Goal: Task Accomplishment & Management: Manage account settings

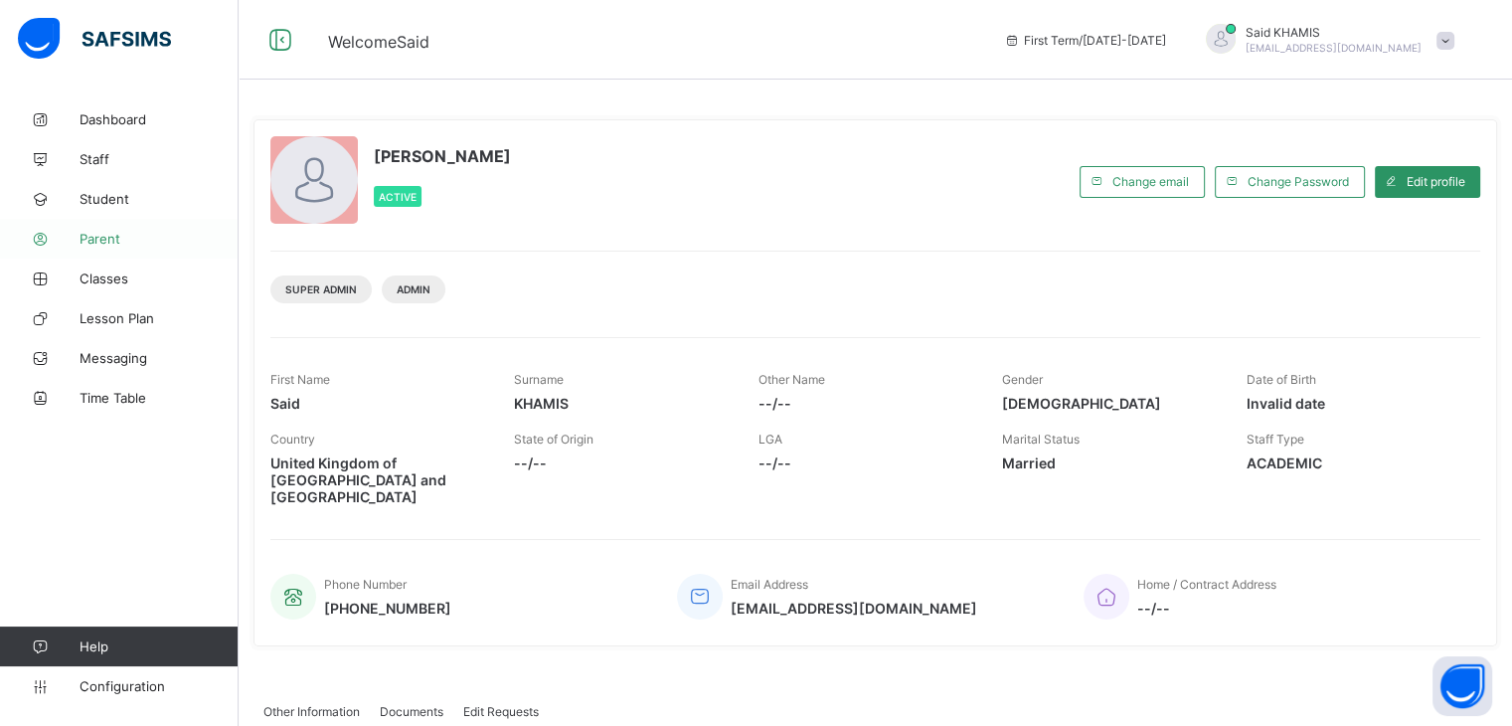
click at [114, 240] on span "Parent" at bounding box center [159, 239] width 159 height 16
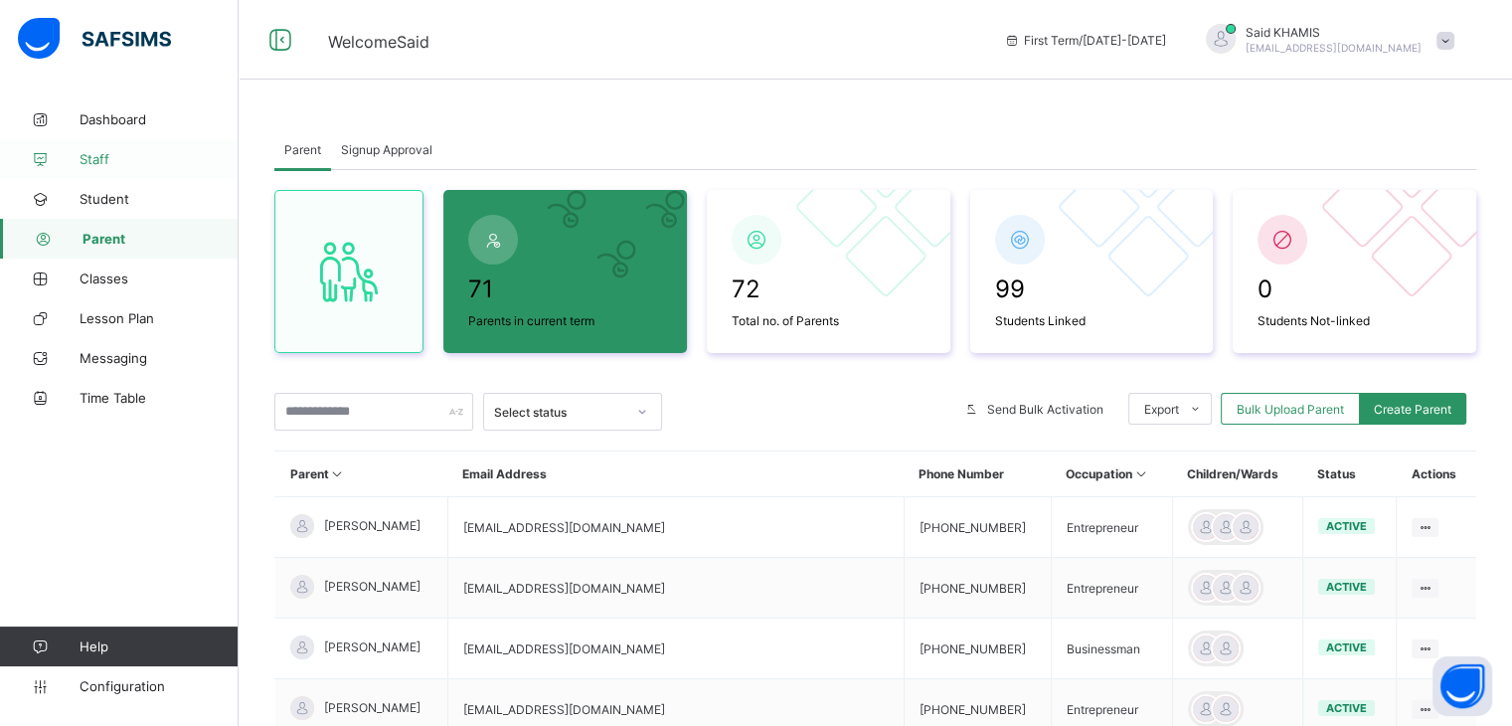
click at [109, 151] on span "Staff" at bounding box center [159, 159] width 159 height 16
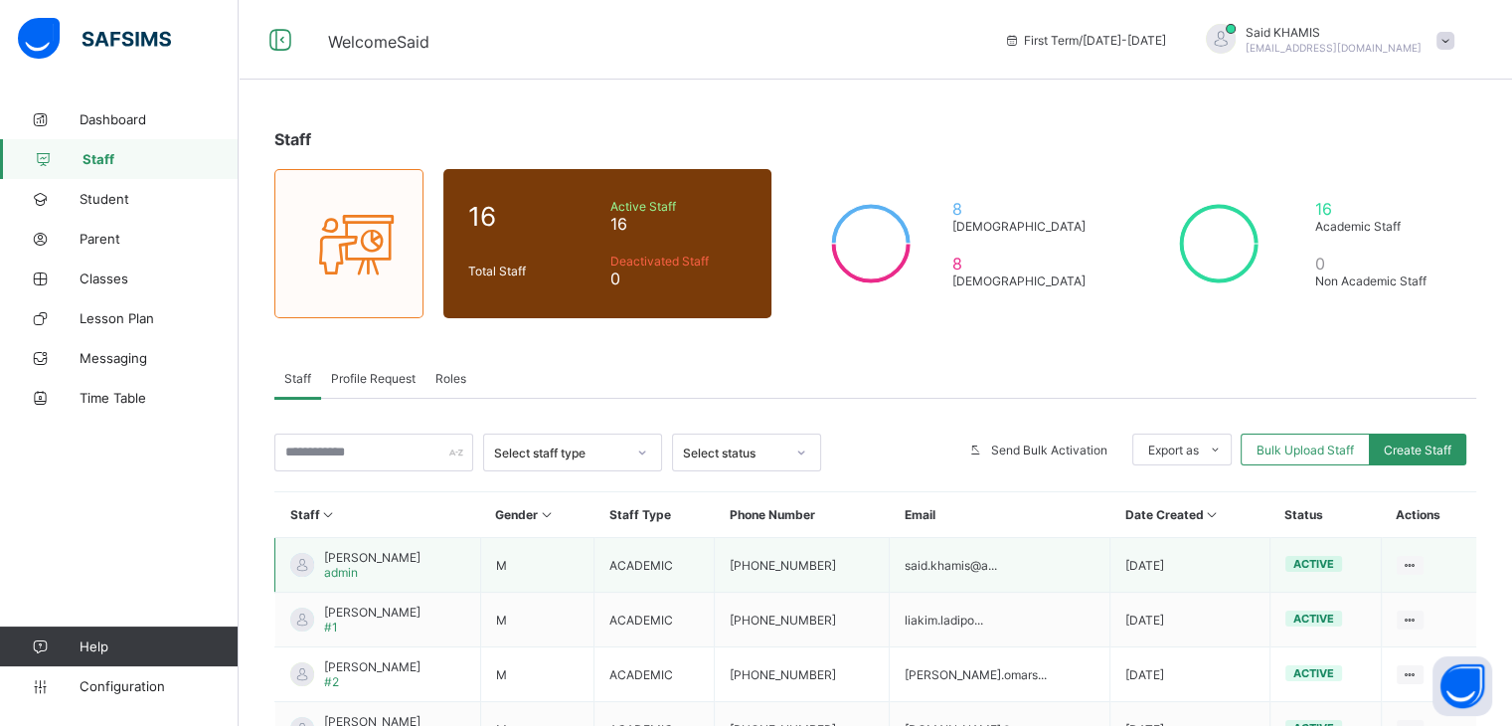
click at [350, 562] on span "[PERSON_NAME]" at bounding box center [372, 557] width 96 height 15
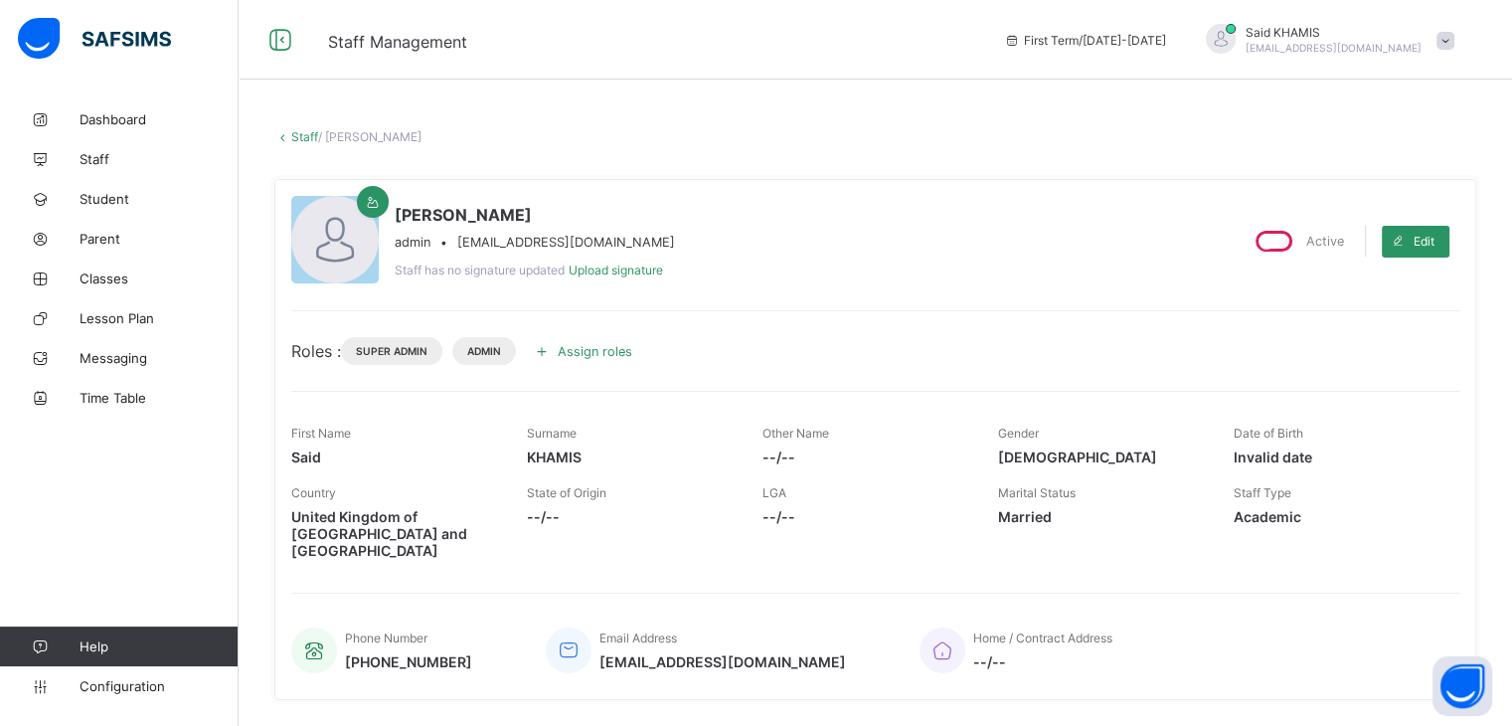
click at [553, 353] on icon at bounding box center [542, 351] width 22 height 20
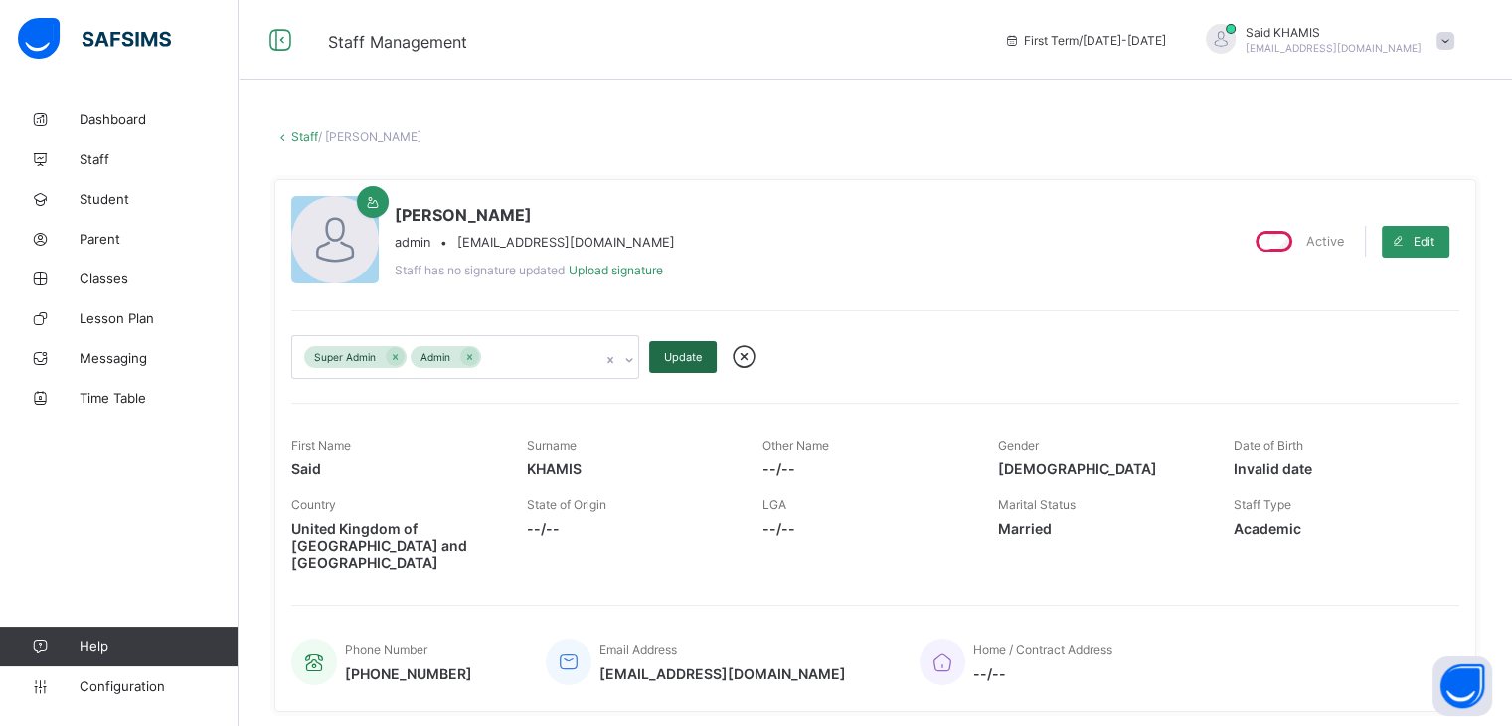
click at [664, 363] on span "Update" at bounding box center [683, 357] width 38 height 14
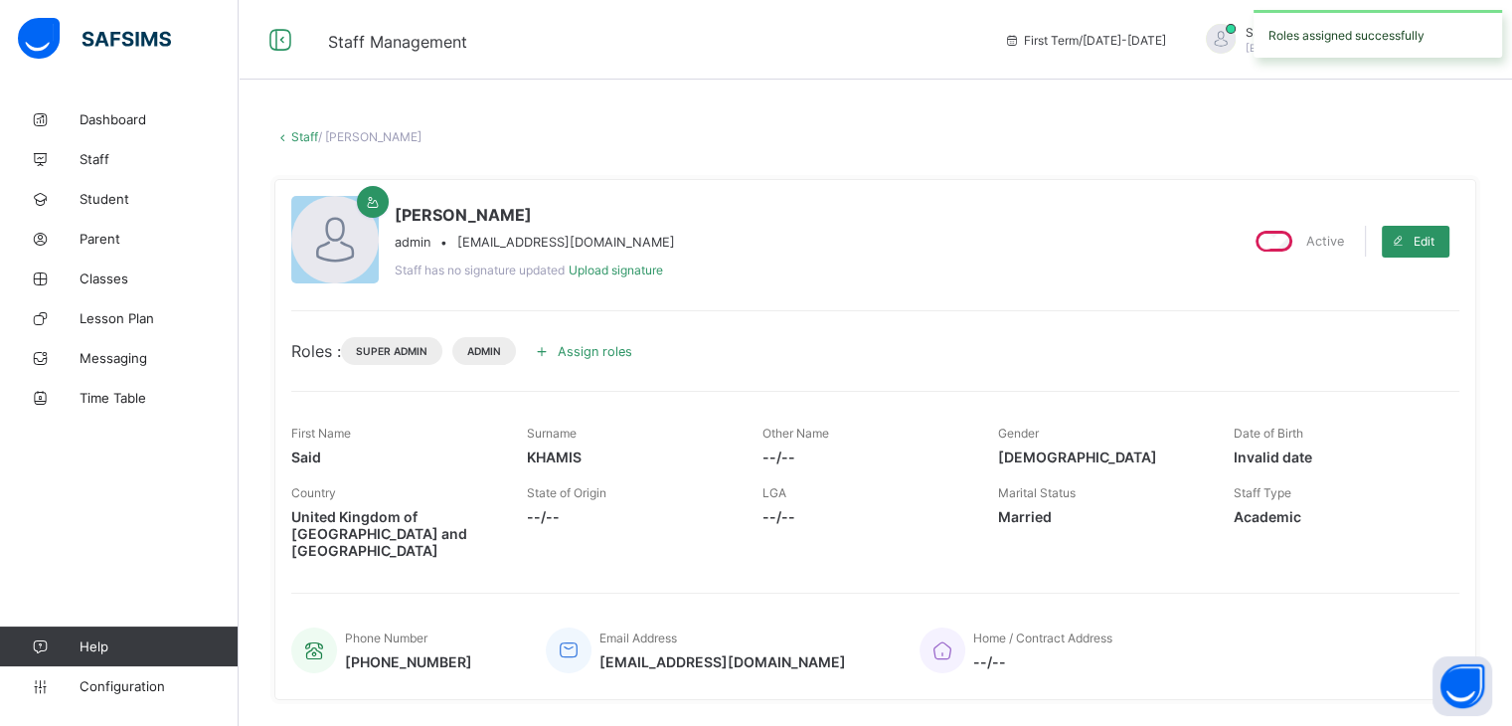
click at [603, 354] on span "Assign roles" at bounding box center [595, 351] width 75 height 15
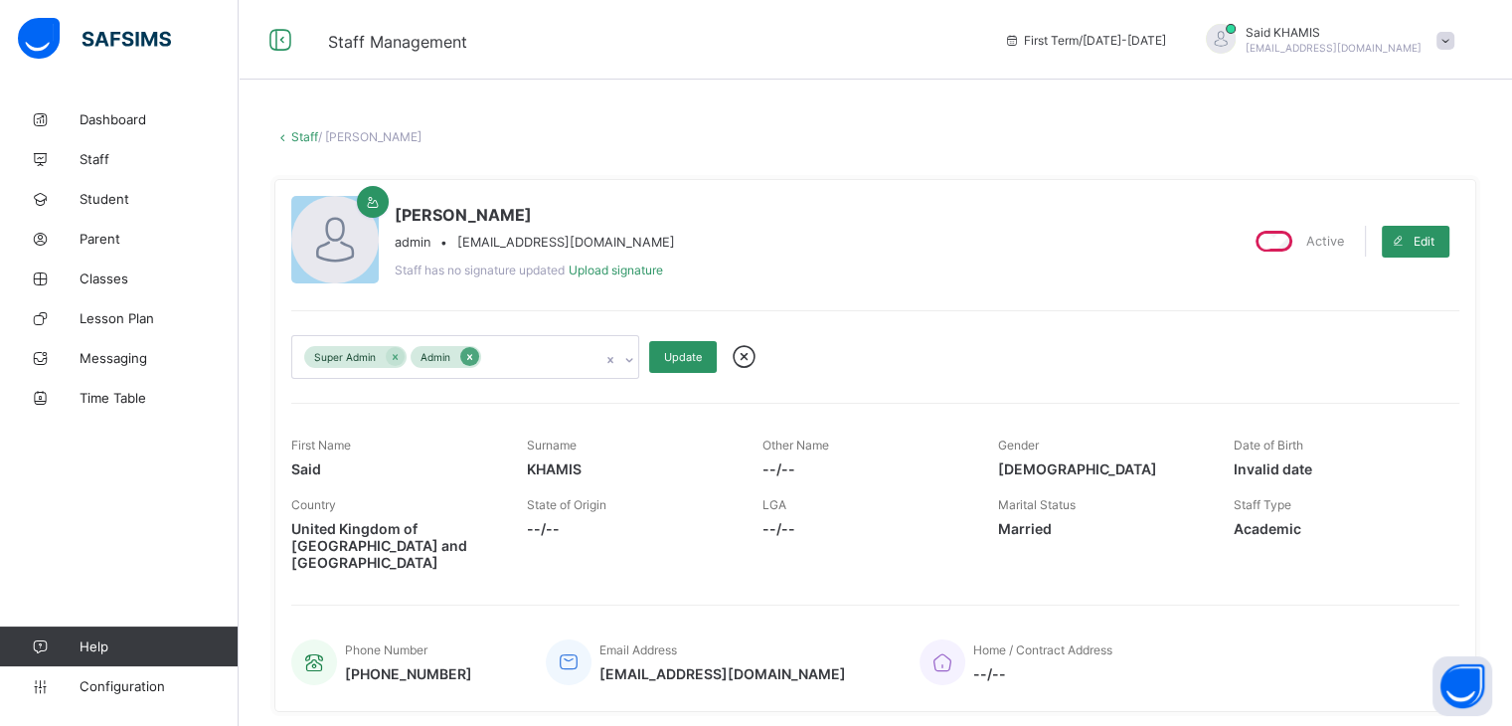
click at [469, 354] on icon at bounding box center [469, 357] width 11 height 14
click at [676, 352] on span "Update" at bounding box center [683, 357] width 38 height 14
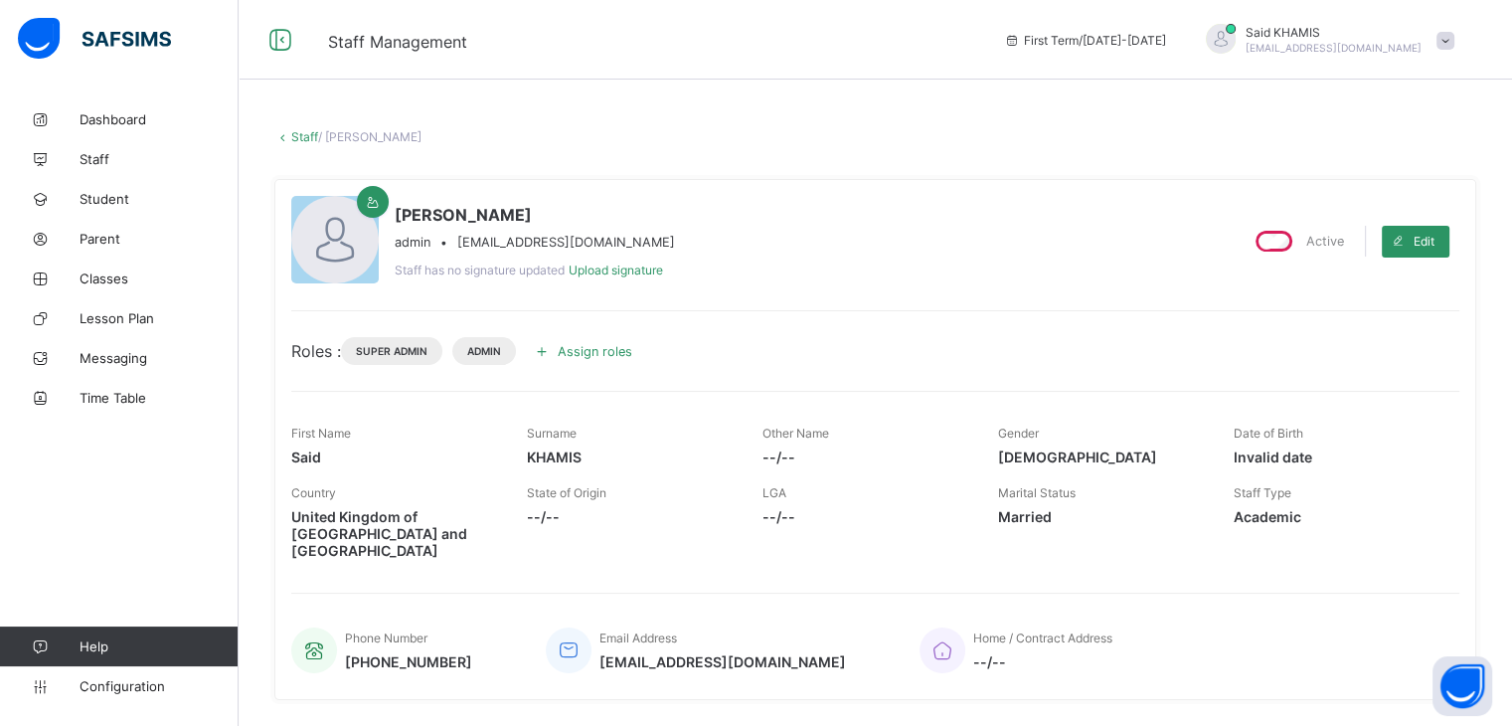
click at [1448, 40] on div "[PERSON_NAME] [EMAIL_ADDRESS][PERSON_NAME][DOMAIN_NAME]" at bounding box center [1325, 40] width 278 height 33
click at [1401, 224] on span "Logout" at bounding box center [1389, 229] width 131 height 23
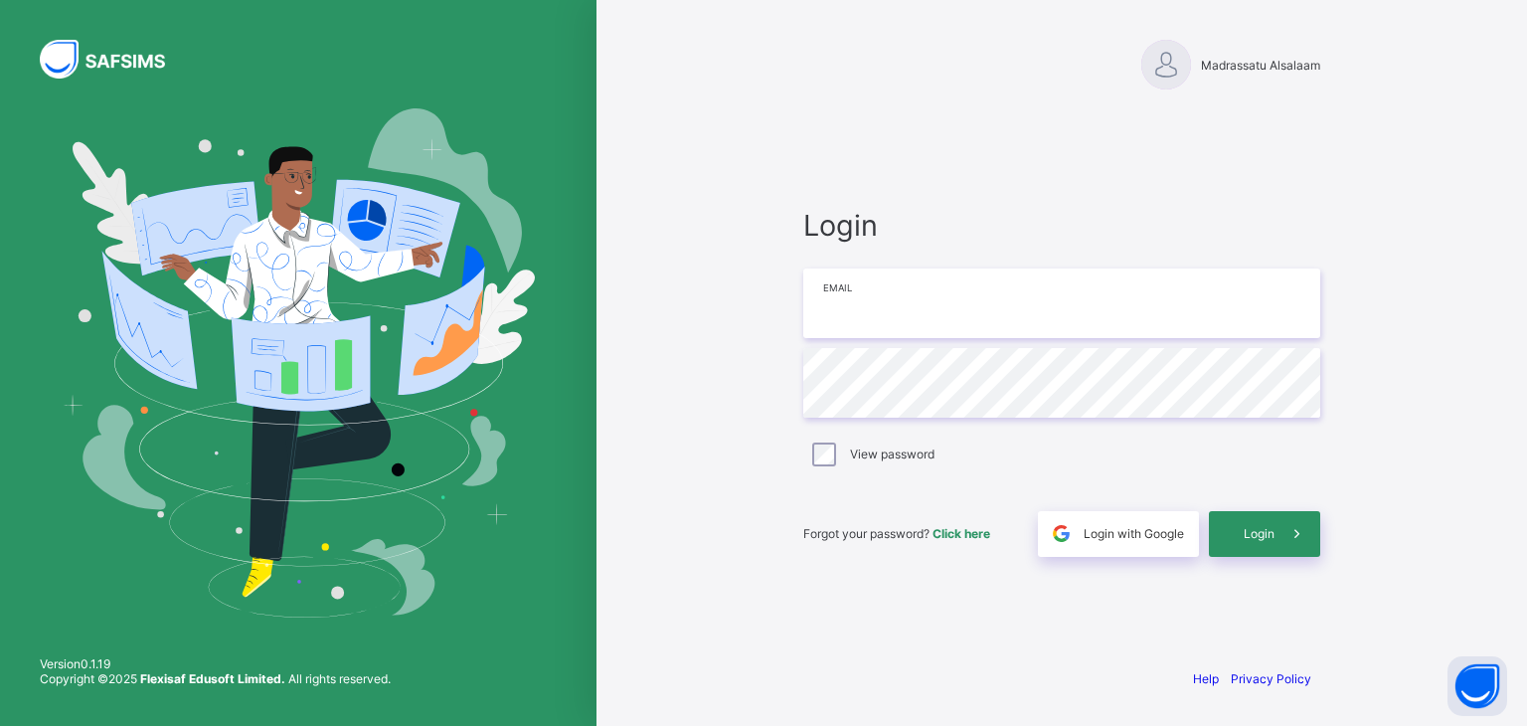
type input "**********"
click at [1269, 531] on span "Login" at bounding box center [1259, 533] width 31 height 15
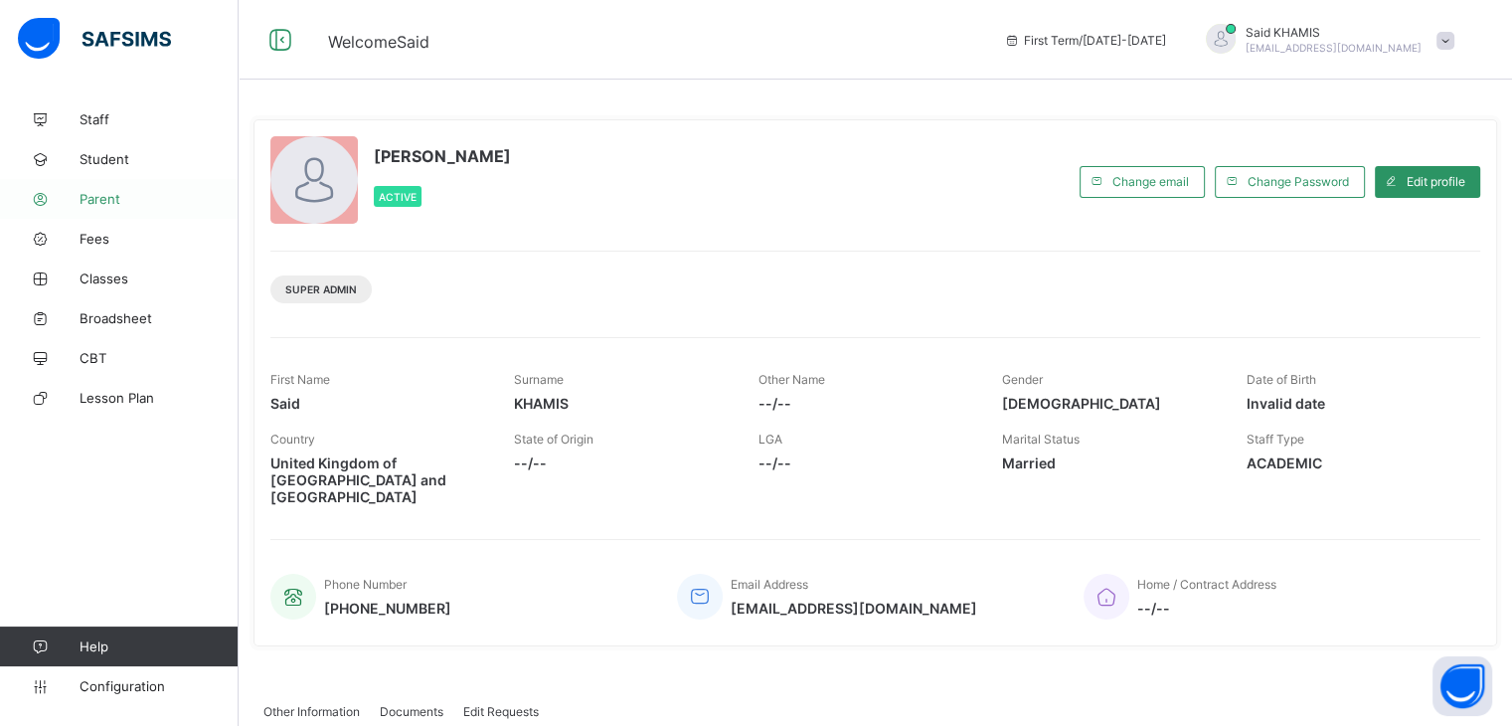
click at [124, 193] on span "Parent" at bounding box center [159, 199] width 159 height 16
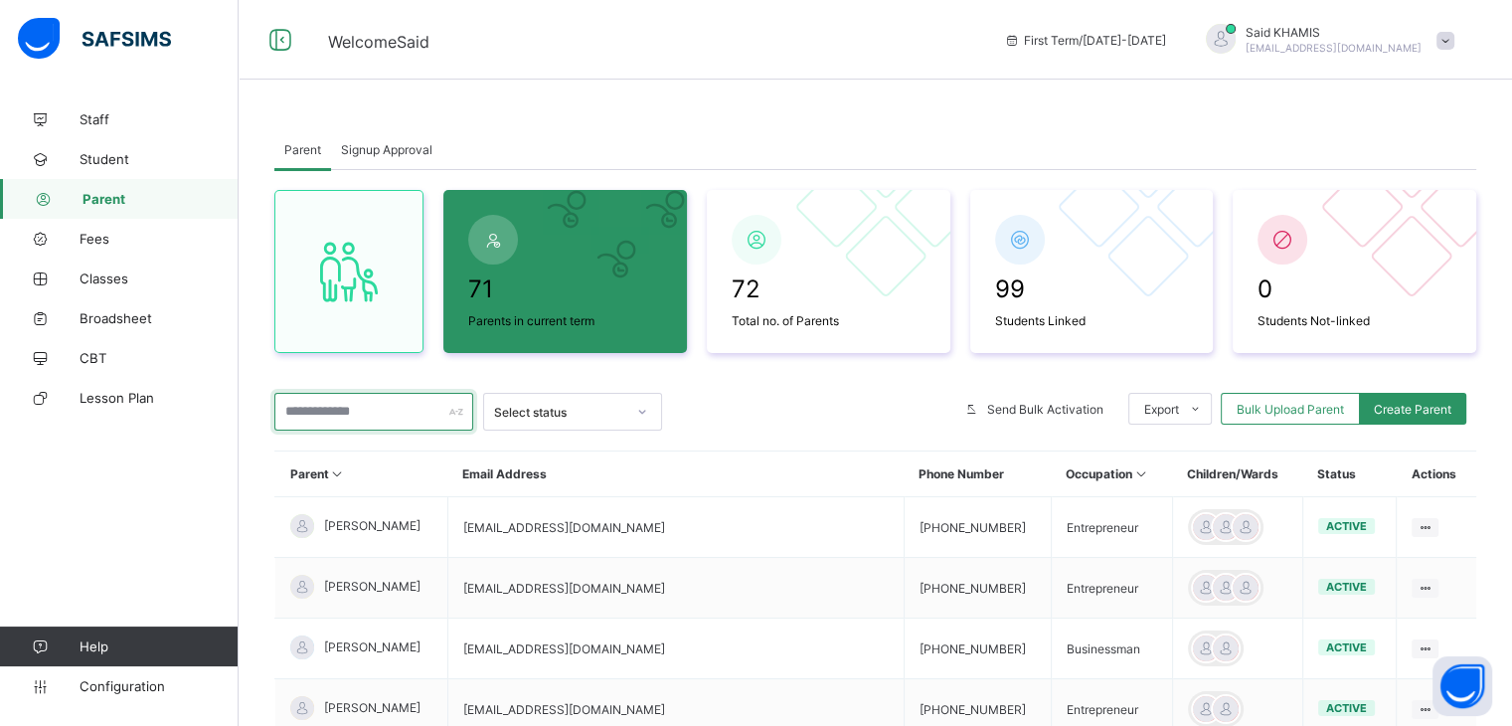
click at [405, 423] on input "text" at bounding box center [373, 412] width 199 height 38
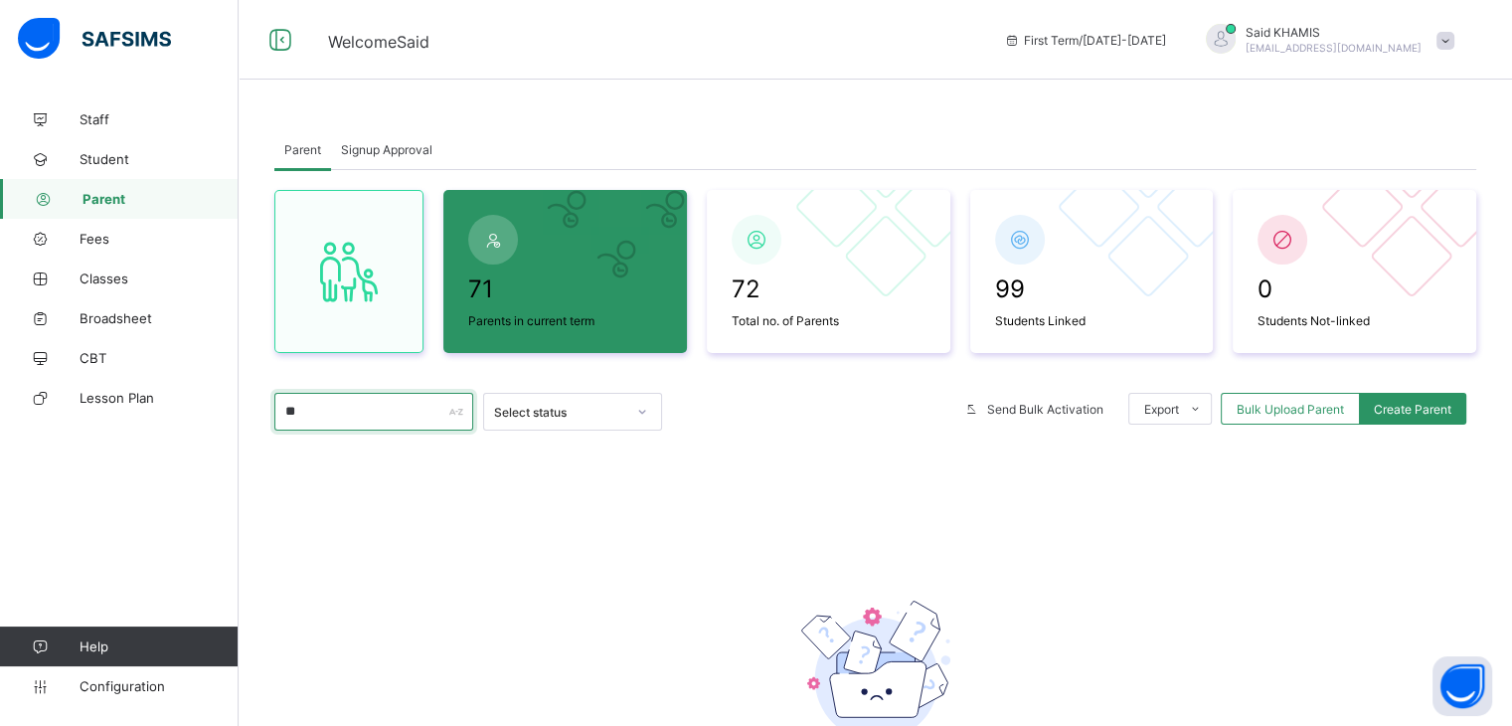
type input "*"
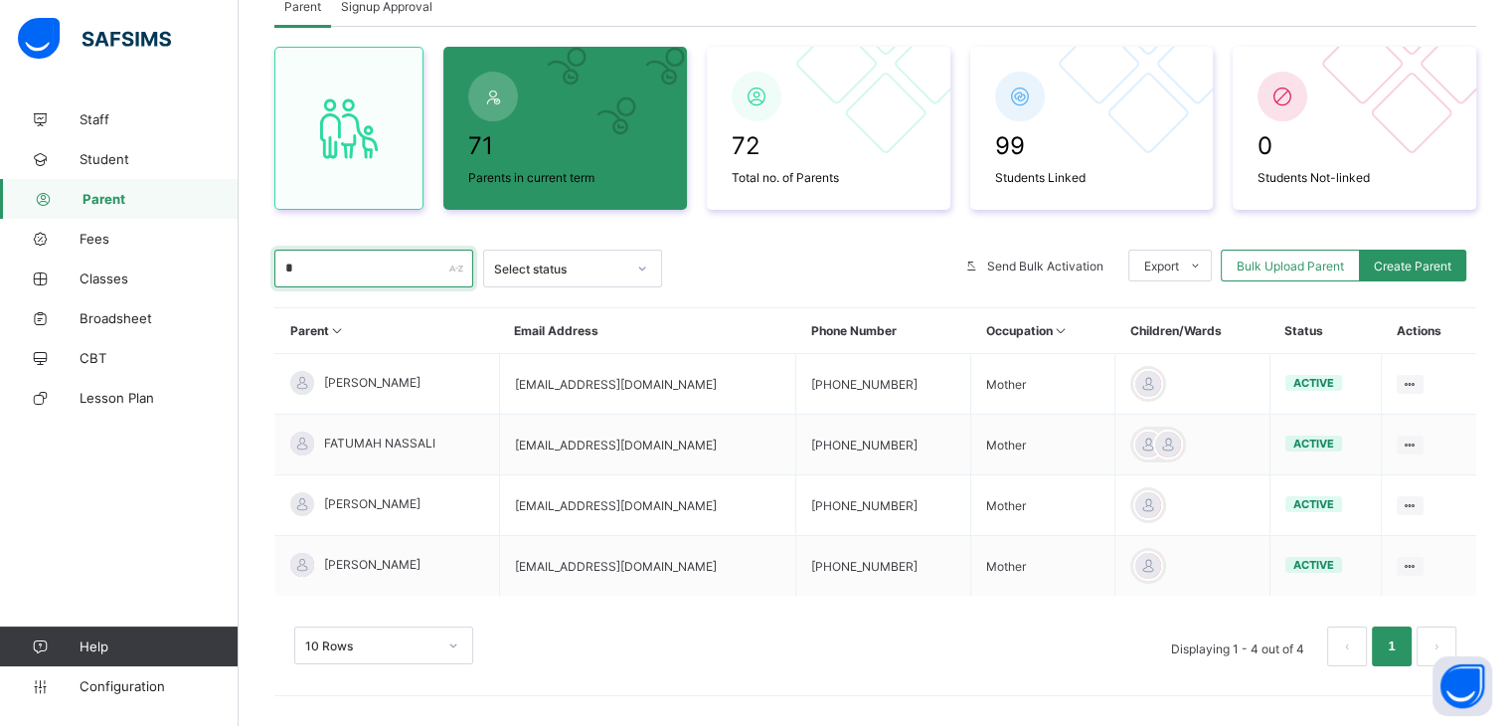
scroll to position [153, 0]
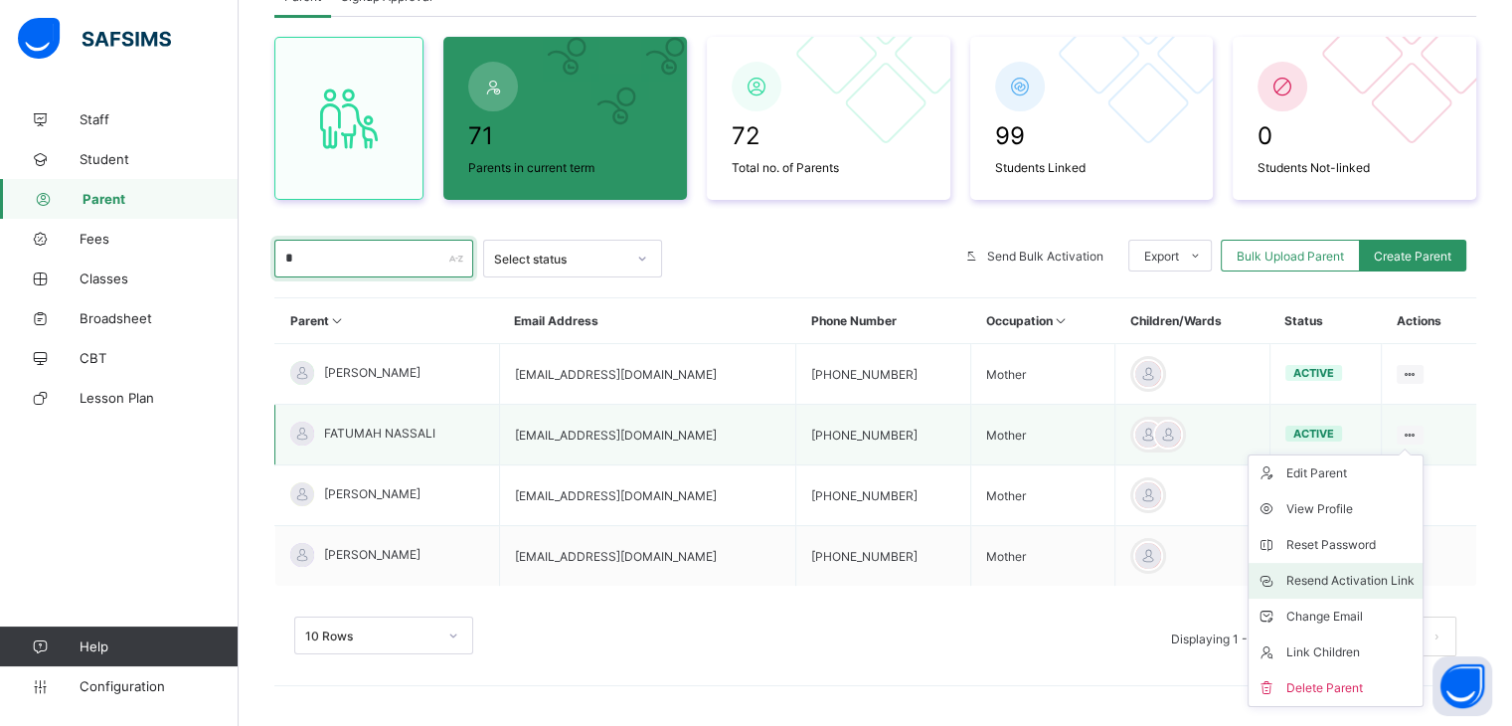
type input "*"
click at [1340, 587] on div "Resend Activation Link" at bounding box center [1351, 581] width 128 height 20
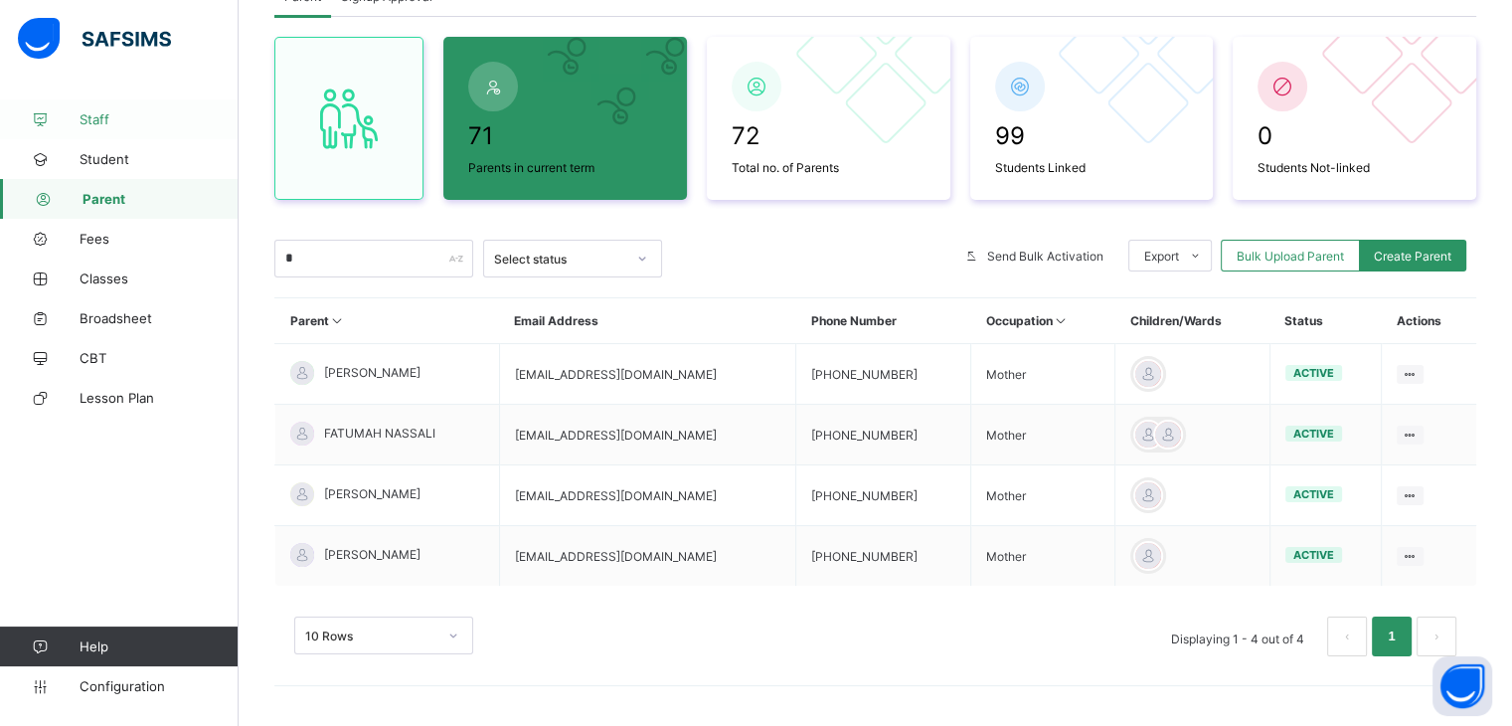
click at [103, 125] on span "Staff" at bounding box center [159, 119] width 159 height 16
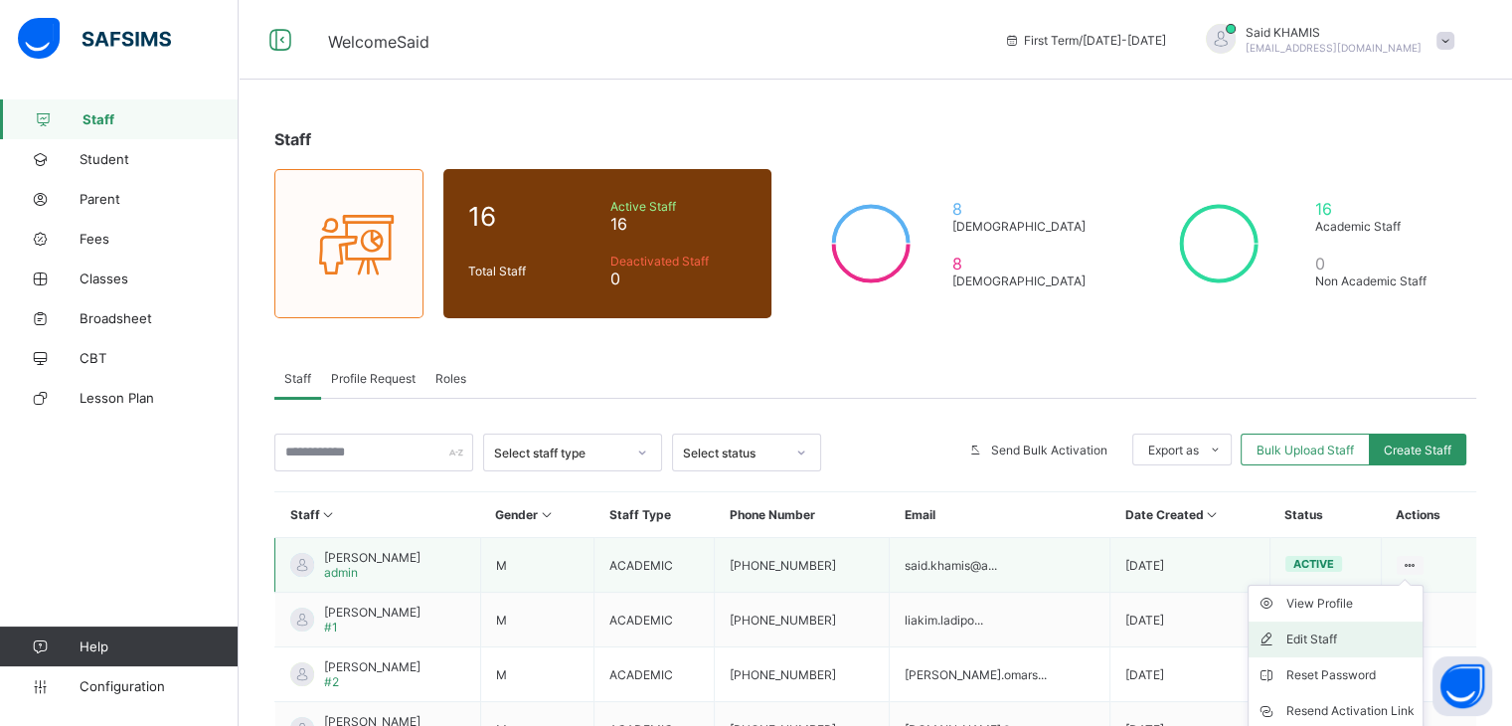
click at [1352, 634] on div "Edit Staff" at bounding box center [1351, 639] width 128 height 20
select select "**"
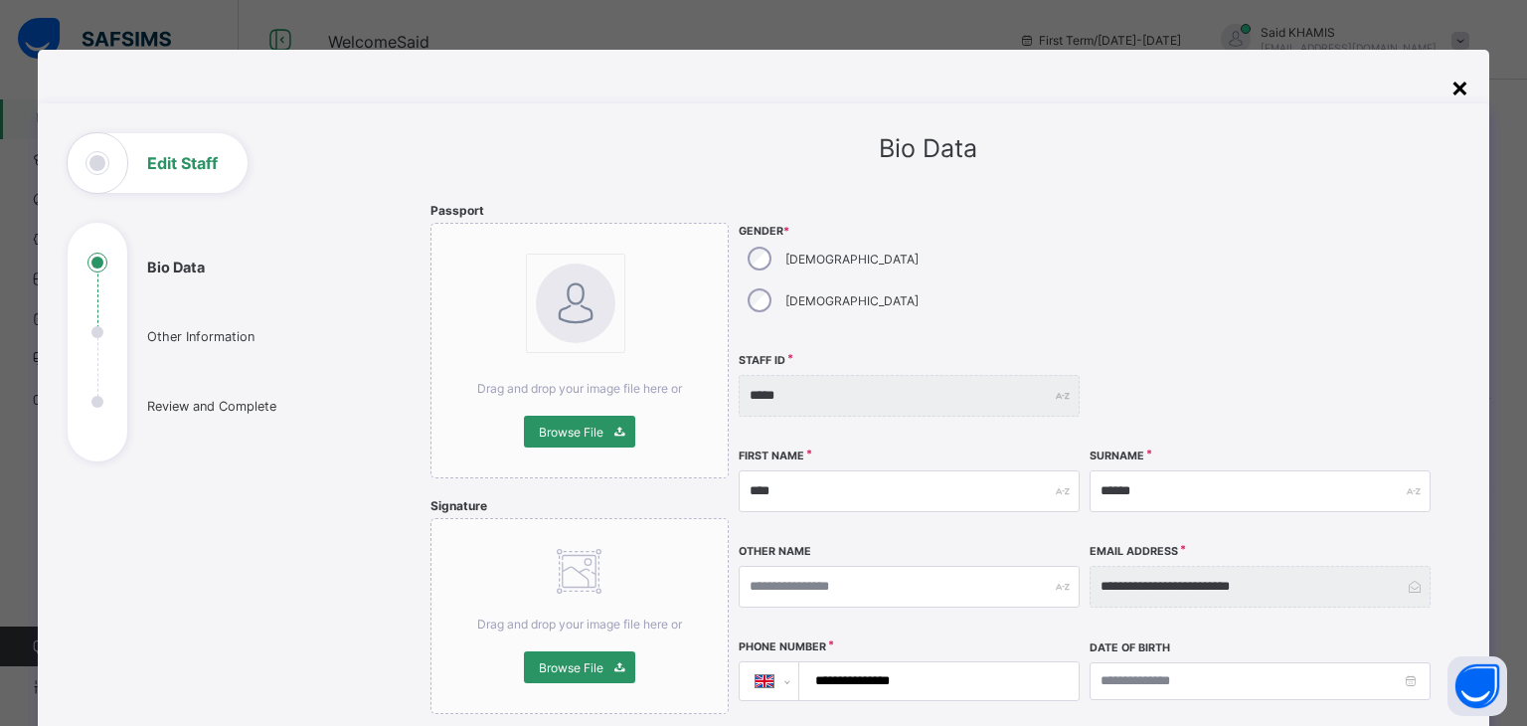
click at [1456, 86] on div "×" at bounding box center [1460, 87] width 19 height 34
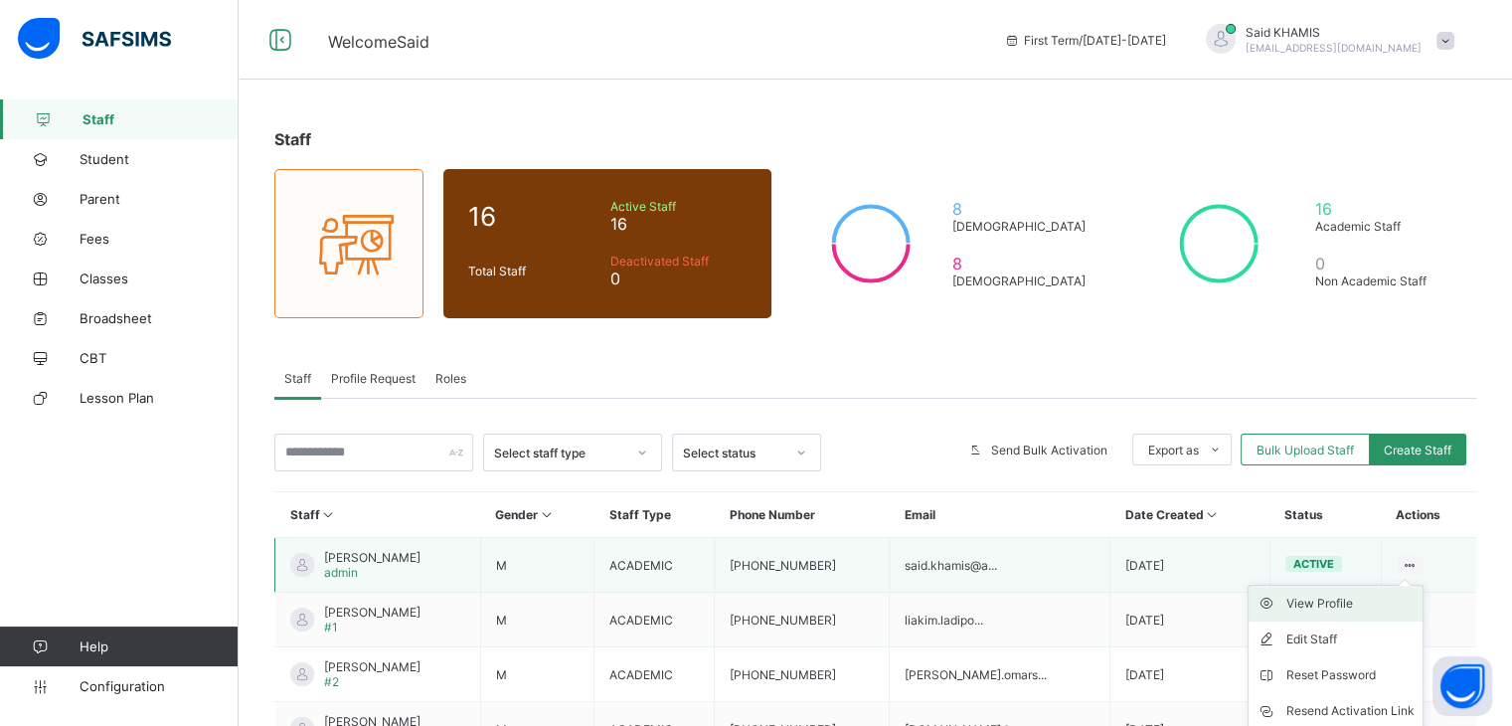
click at [1353, 601] on div "View Profile" at bounding box center [1351, 604] width 128 height 20
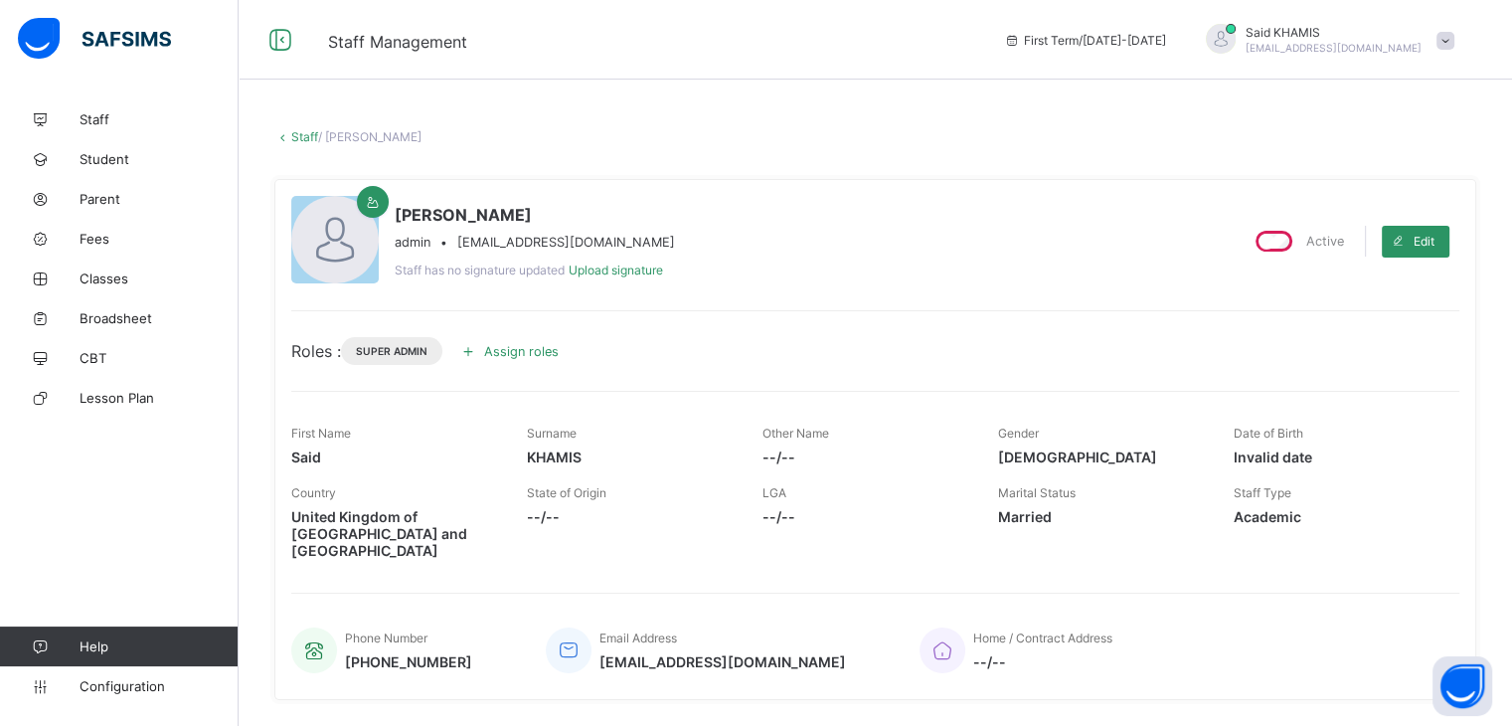
click at [509, 347] on span "Assign roles" at bounding box center [521, 351] width 75 height 15
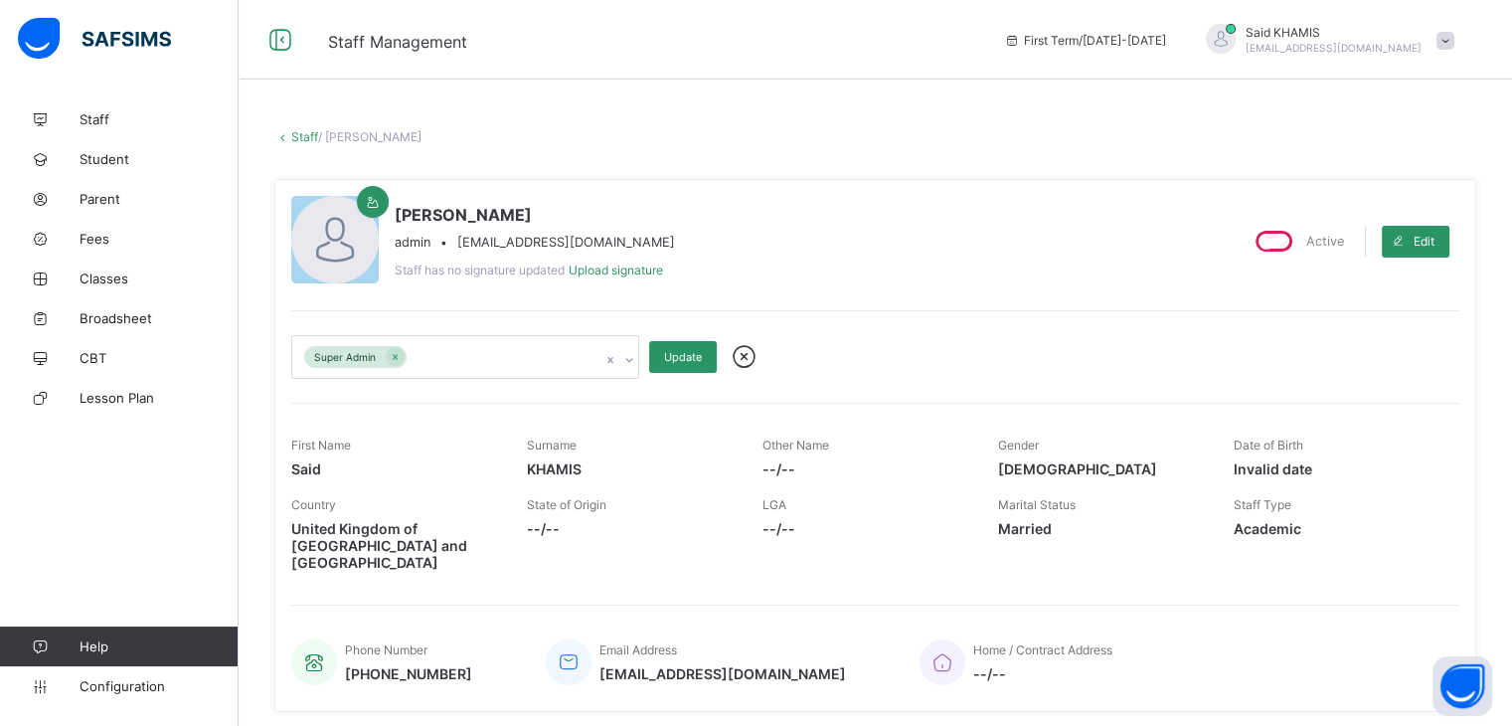
click at [627, 359] on icon at bounding box center [628, 360] width 7 height 4
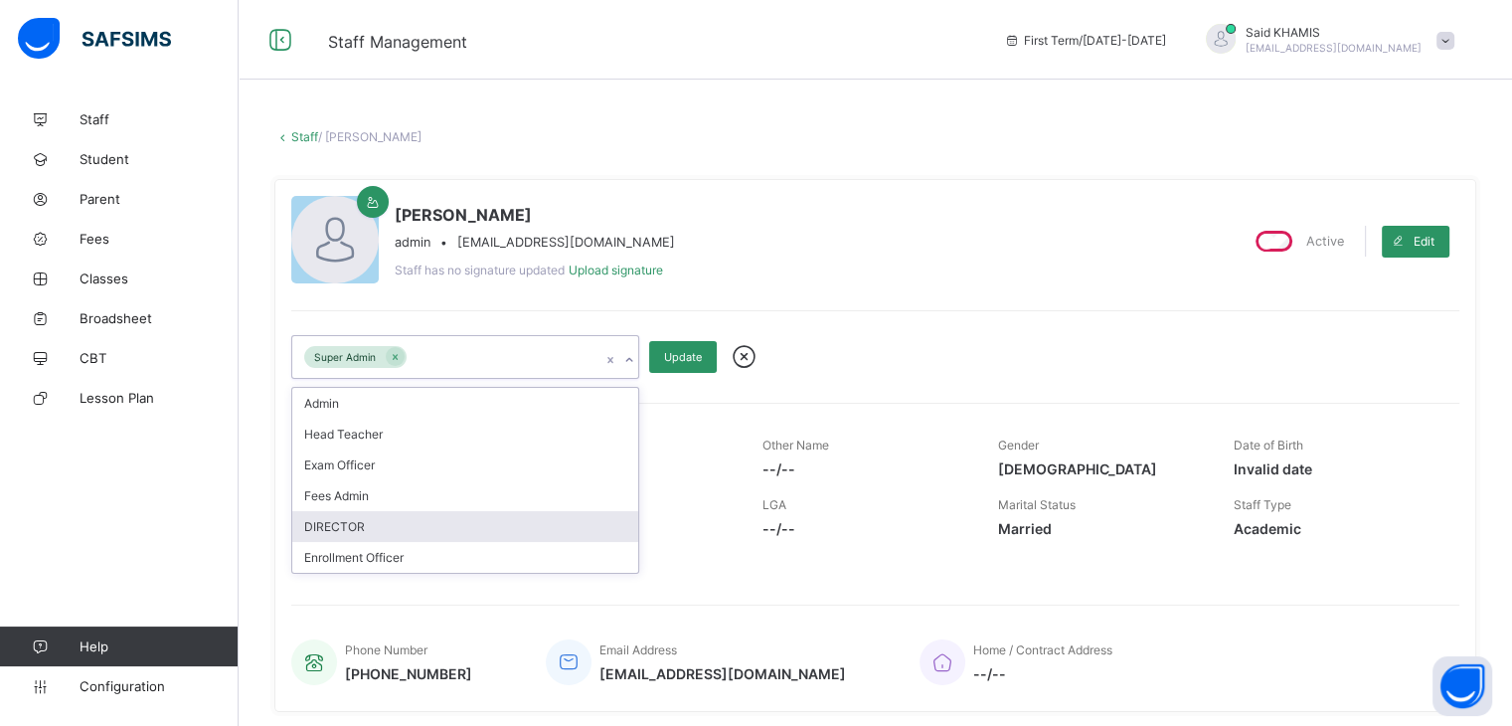
click at [488, 518] on div "DIRECTOR" at bounding box center [465, 526] width 346 height 31
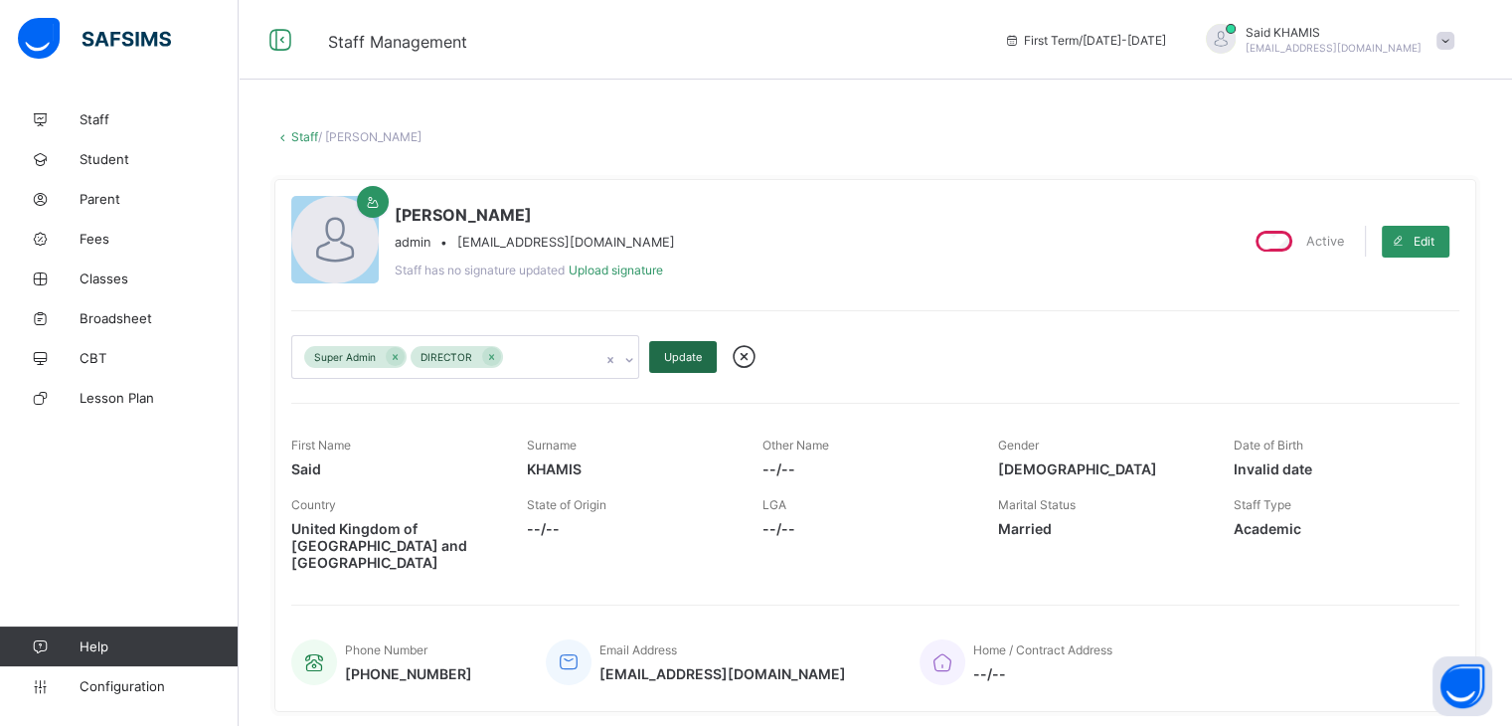
click at [680, 361] on span "Update" at bounding box center [683, 357] width 38 height 14
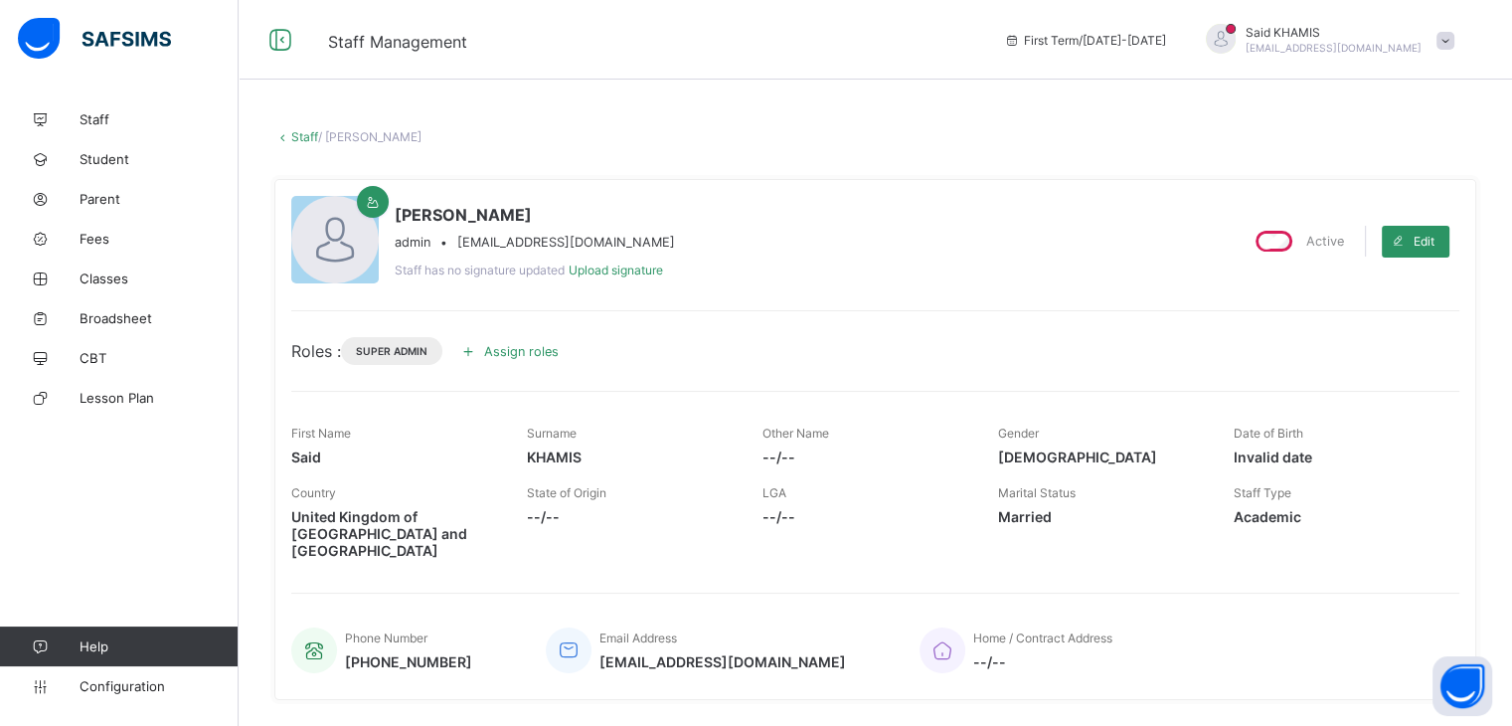
click at [1452, 41] on span at bounding box center [1446, 41] width 18 height 18
click at [1389, 205] on span "Logout" at bounding box center [1389, 196] width 131 height 23
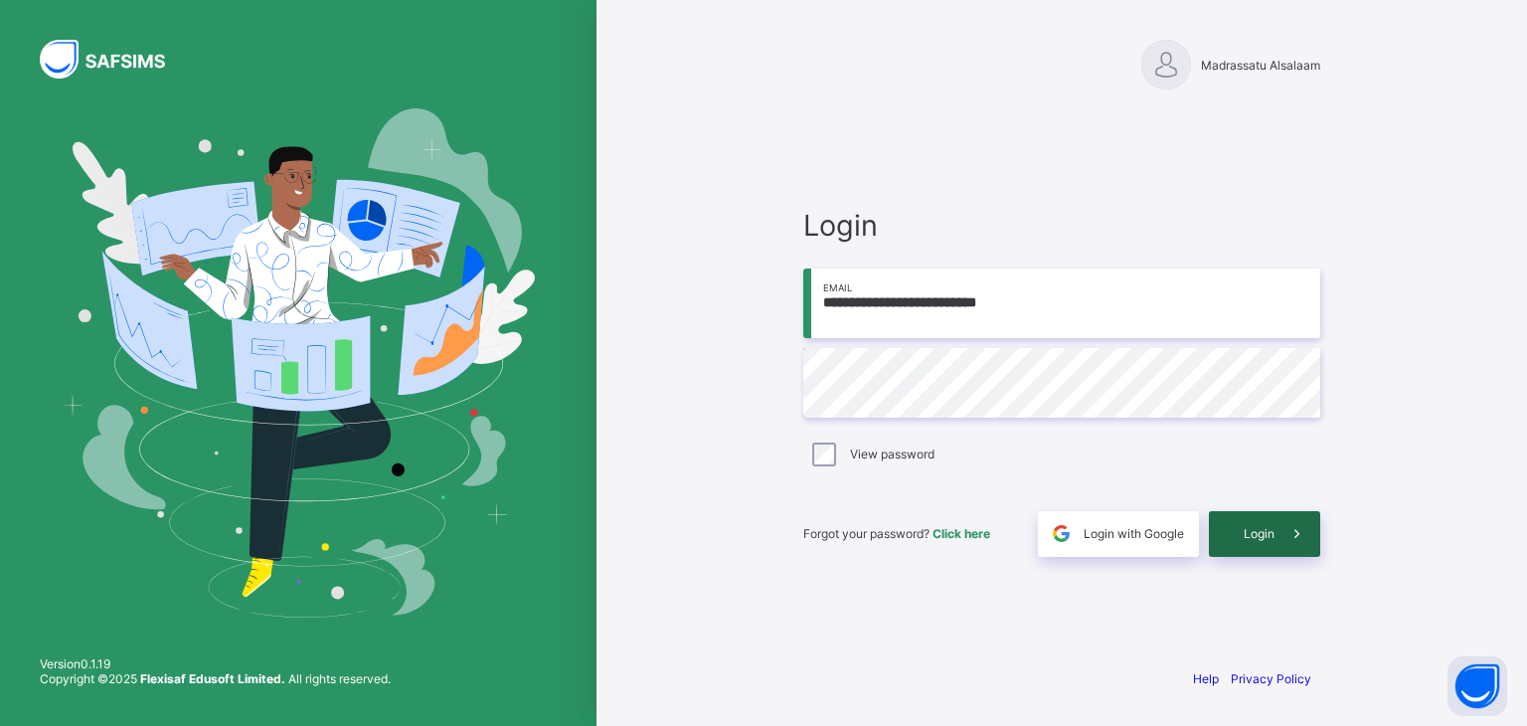
click at [1277, 542] on span at bounding box center [1298, 534] width 46 height 46
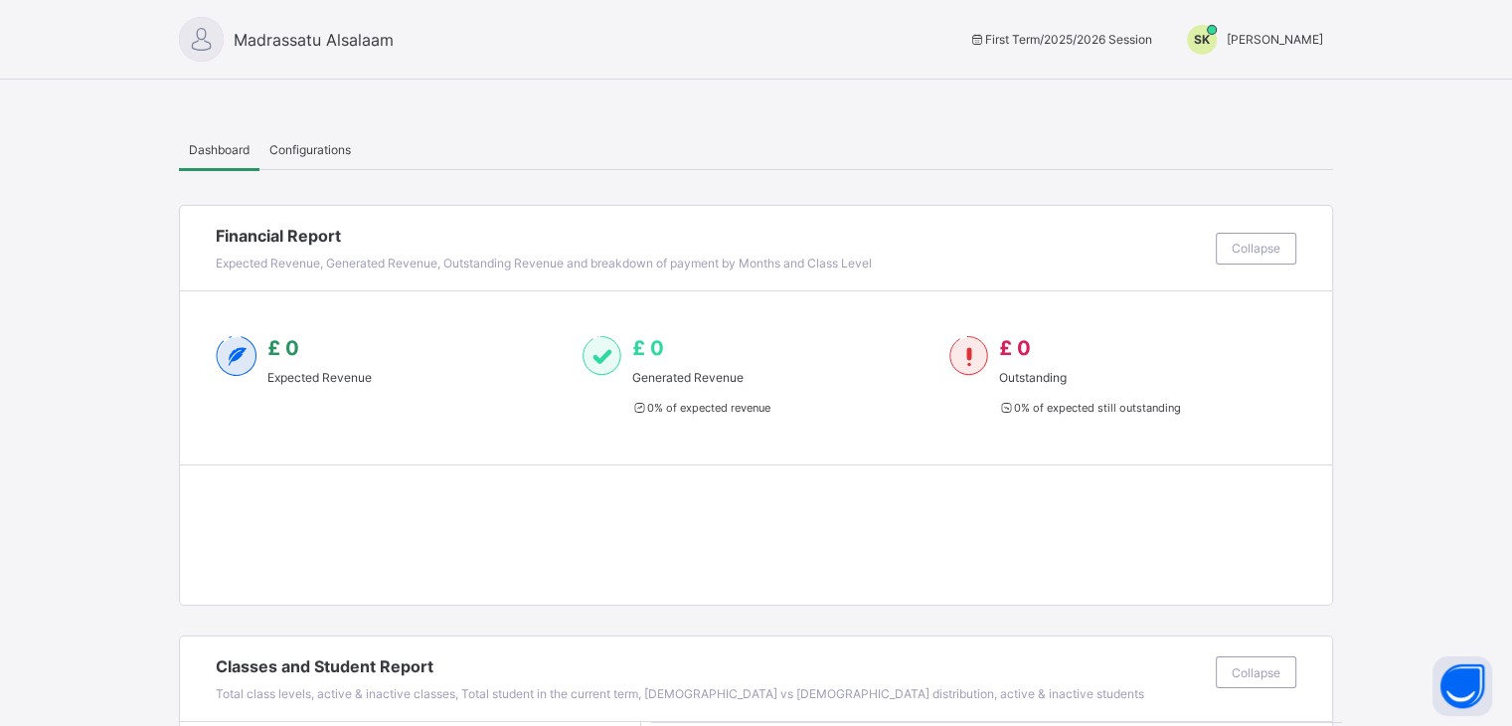
click at [278, 44] on span "Madrassatu Alsalaam" at bounding box center [314, 40] width 160 height 20
click at [215, 156] on div "Dashboard" at bounding box center [219, 149] width 81 height 40
click at [1288, 49] on div "SK Said KHAMIS" at bounding box center [1250, 40] width 166 height 30
click at [1264, 117] on span "Logout" at bounding box center [1258, 114] width 131 height 23
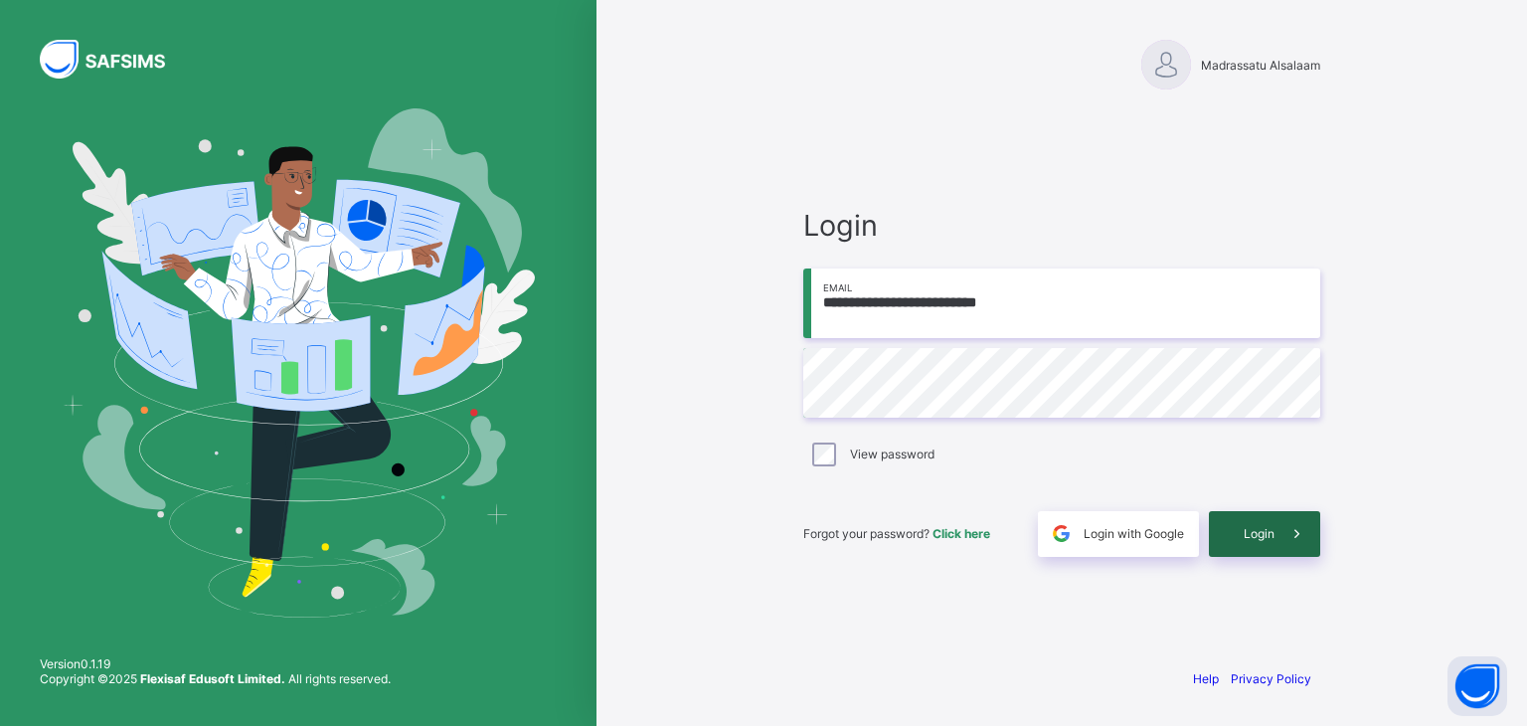
click at [1267, 533] on span "Login" at bounding box center [1259, 533] width 31 height 15
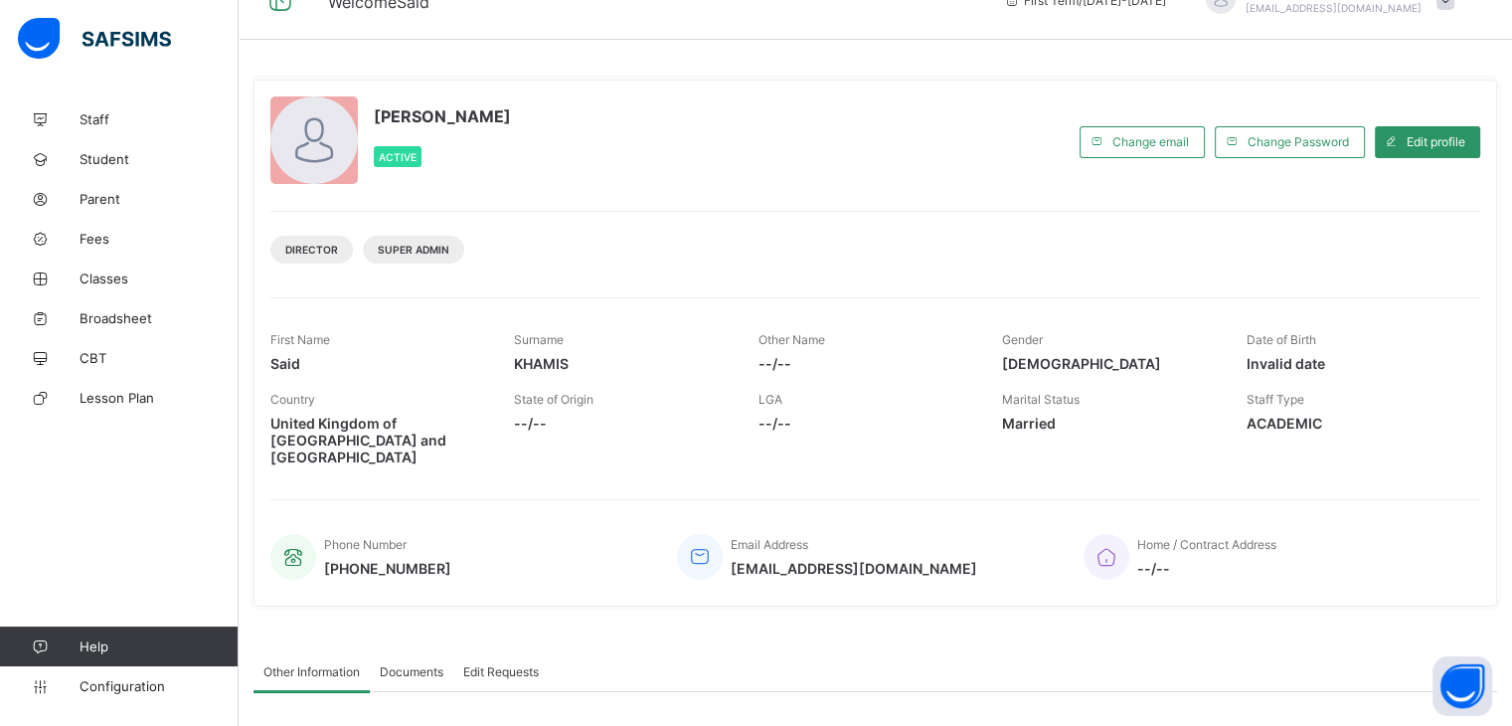
scroll to position [31, 0]
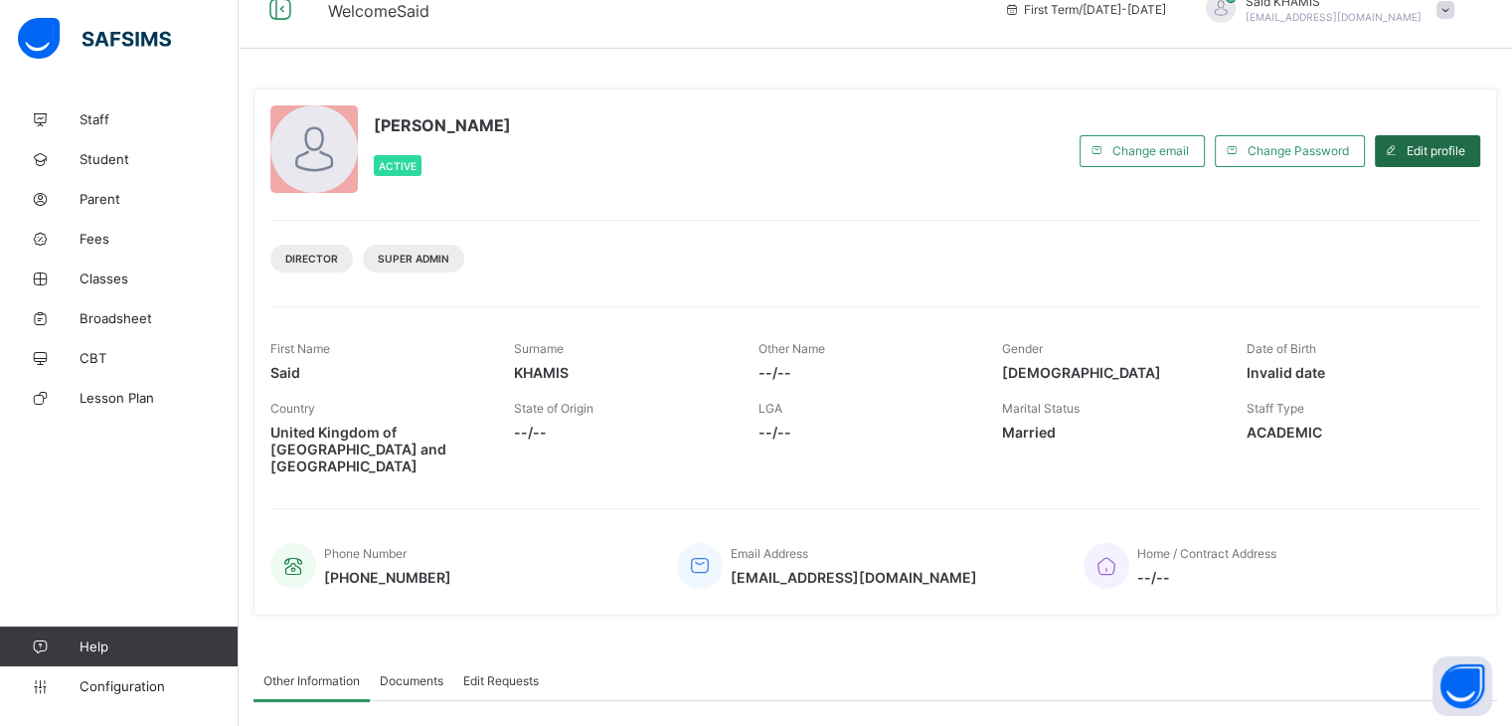
click at [1465, 155] on span "Edit profile" at bounding box center [1436, 150] width 59 height 15
select select "**"
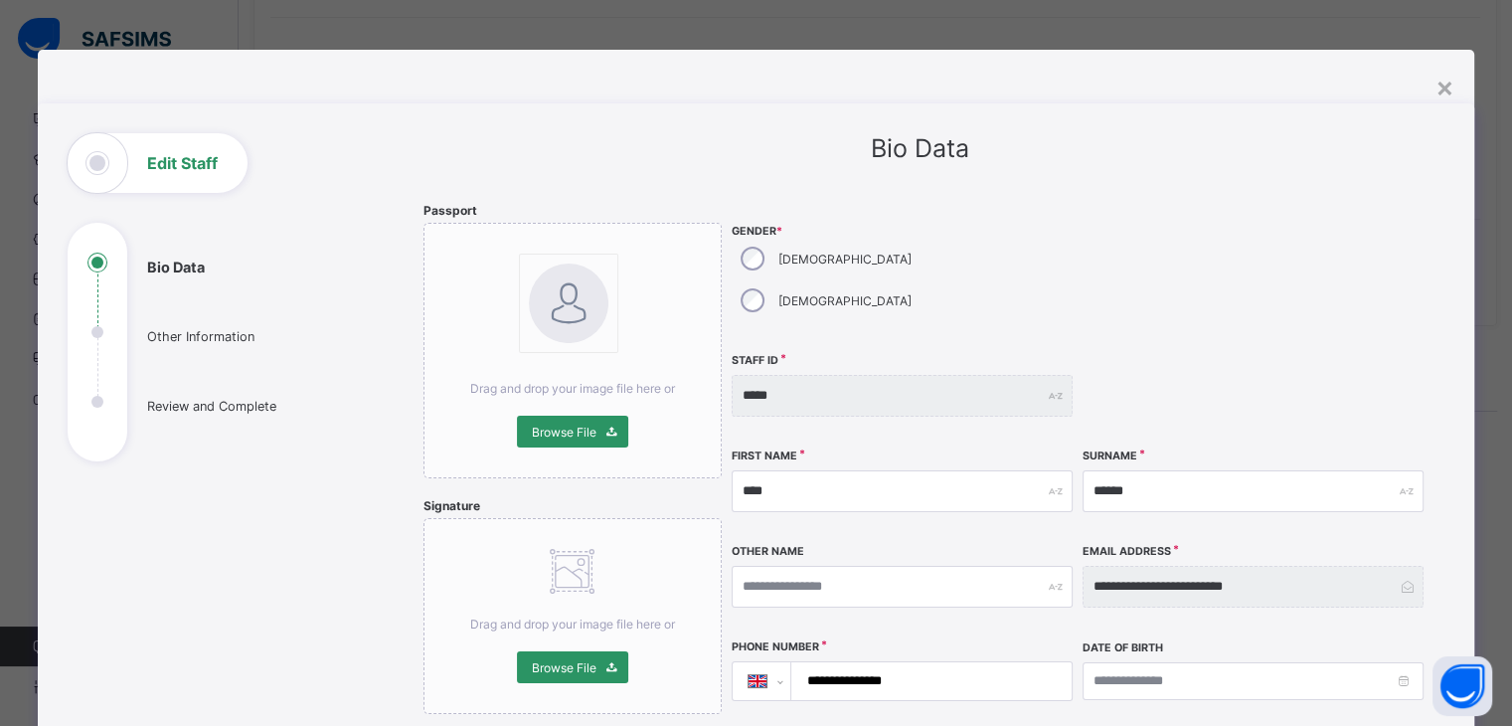
scroll to position [0, 0]
click at [1447, 84] on div "×" at bounding box center [1445, 87] width 19 height 34
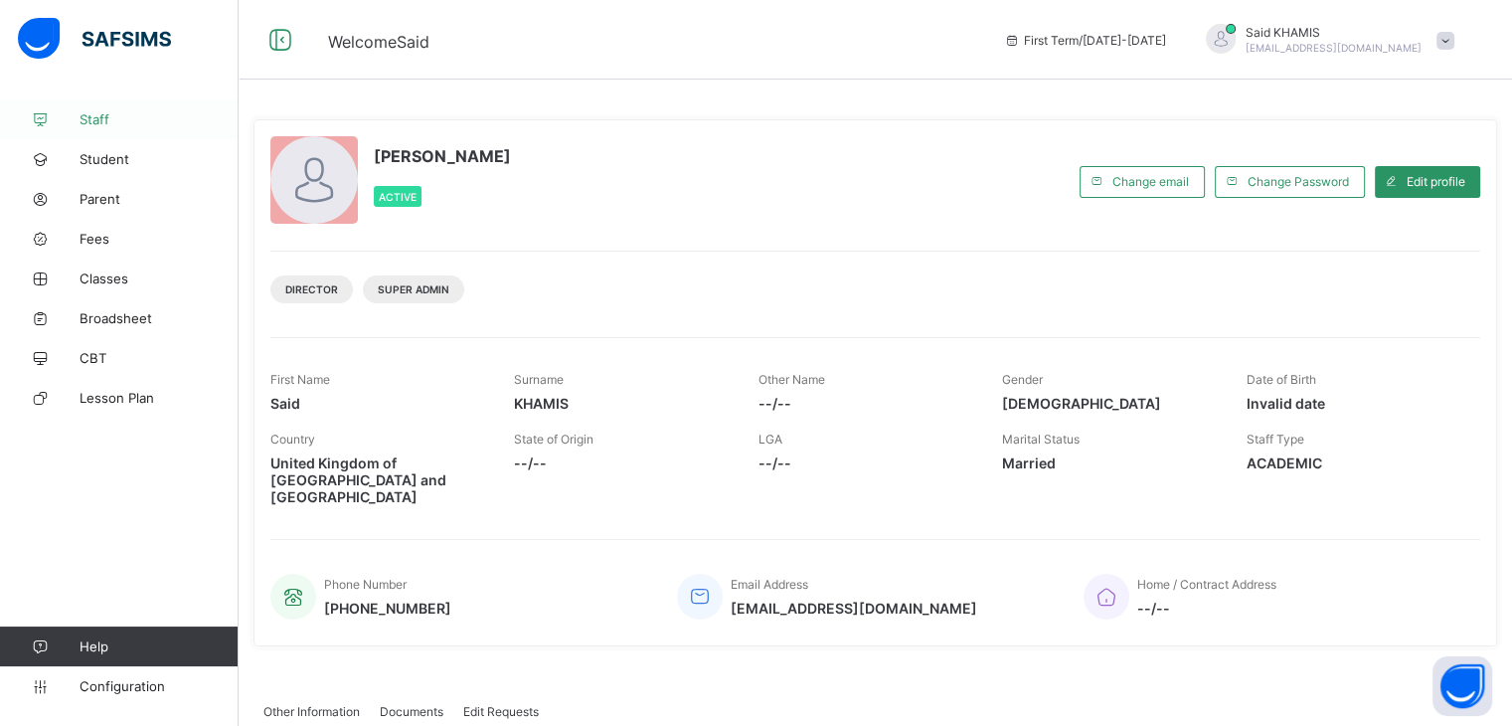
click at [106, 120] on span "Staff" at bounding box center [159, 119] width 159 height 16
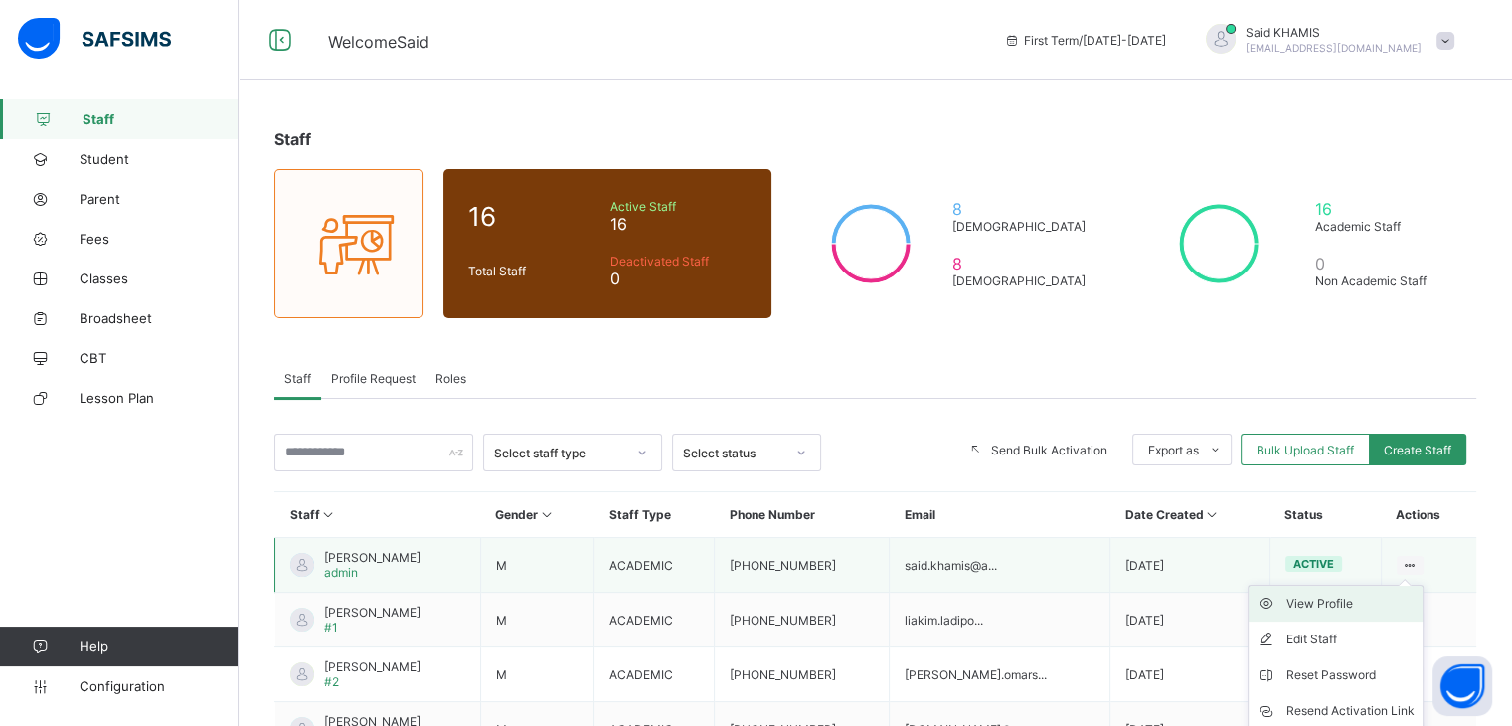
click at [1339, 599] on div "View Profile" at bounding box center [1351, 604] width 128 height 20
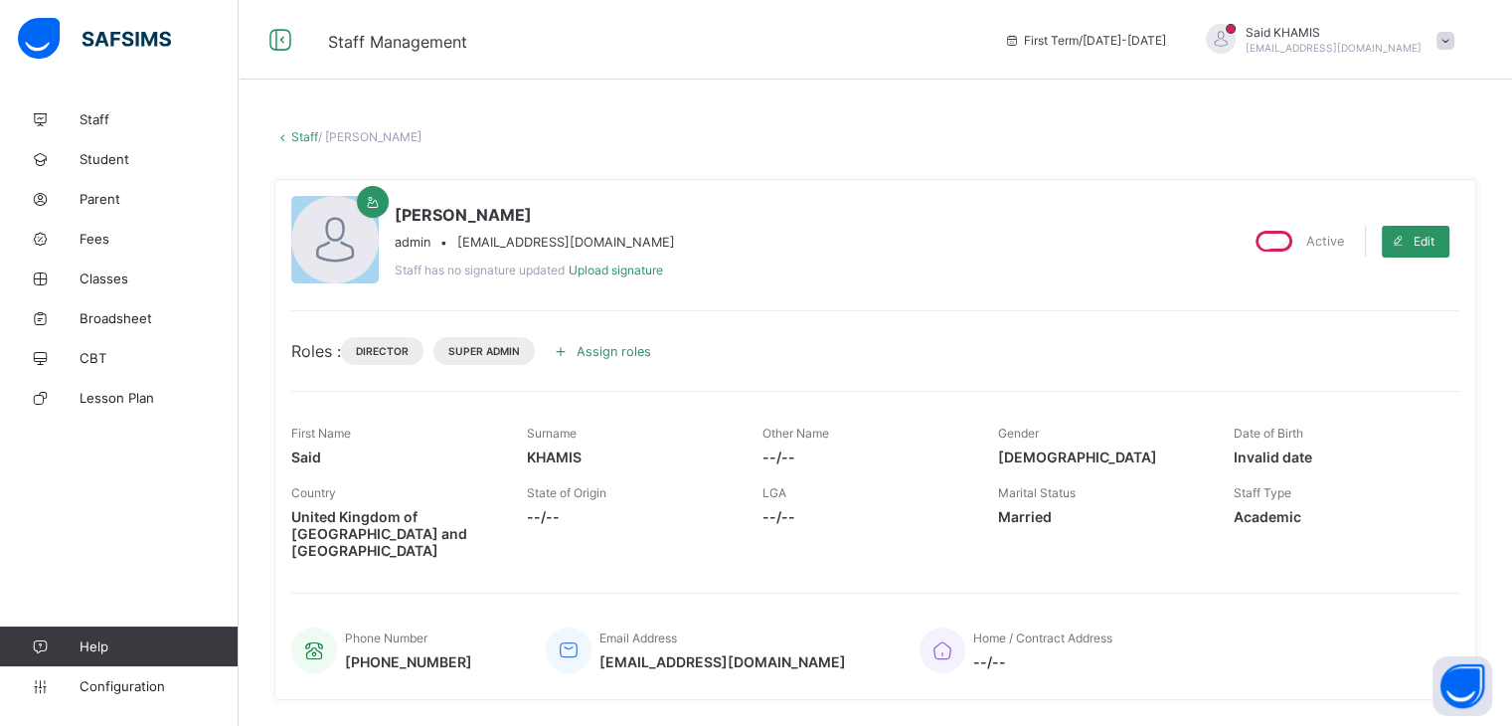
click at [550, 350] on span at bounding box center [561, 351] width 32 height 32
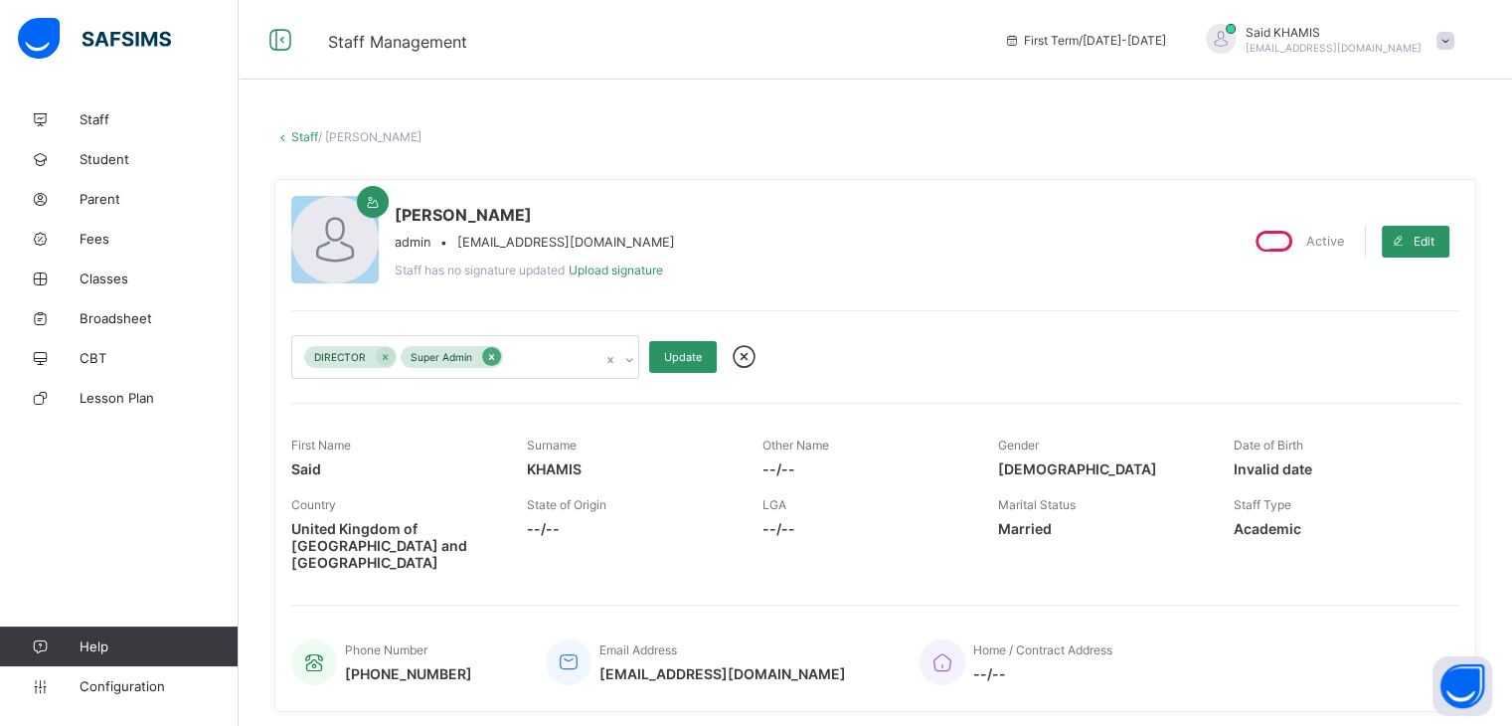
click at [492, 359] on icon at bounding box center [491, 357] width 11 height 14
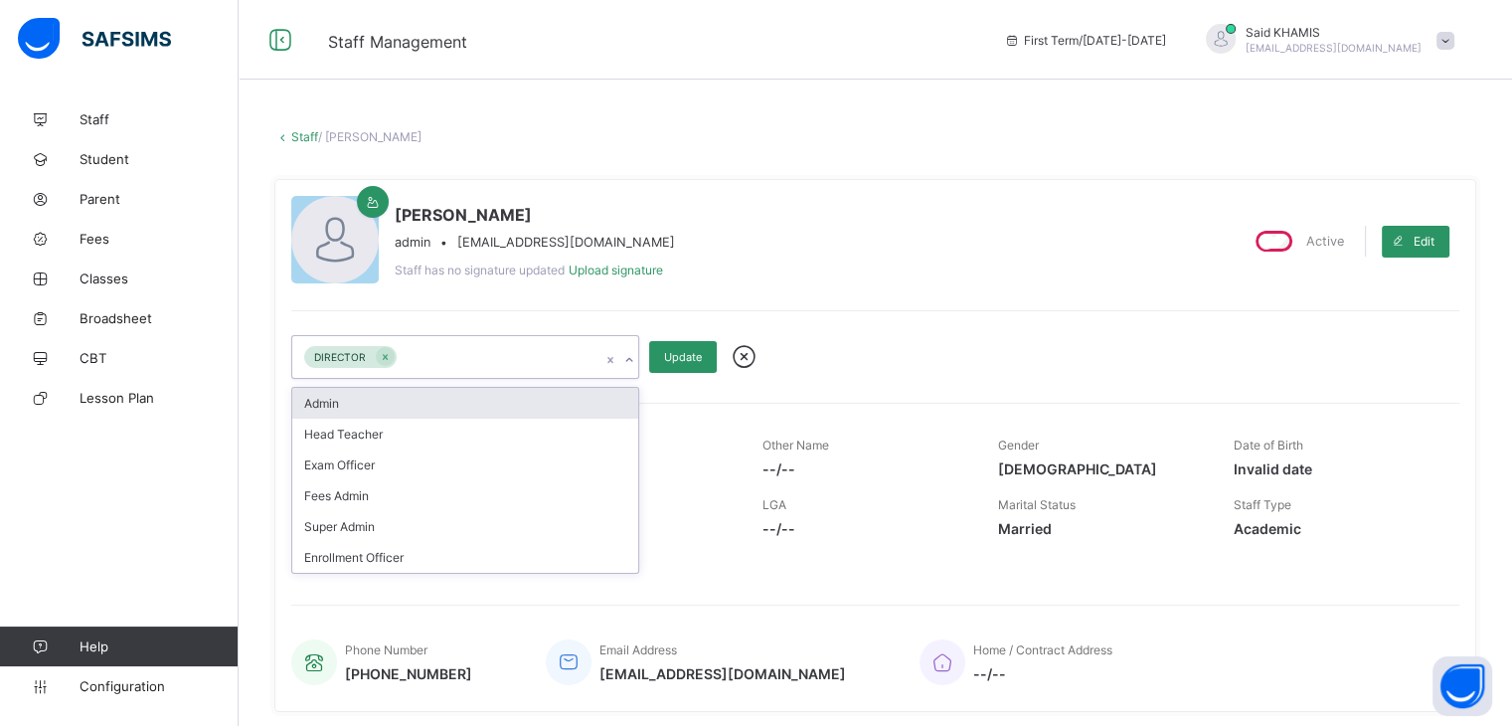
click at [629, 364] on icon at bounding box center [629, 360] width 12 height 20
click at [487, 411] on div "Admin" at bounding box center [465, 403] width 346 height 31
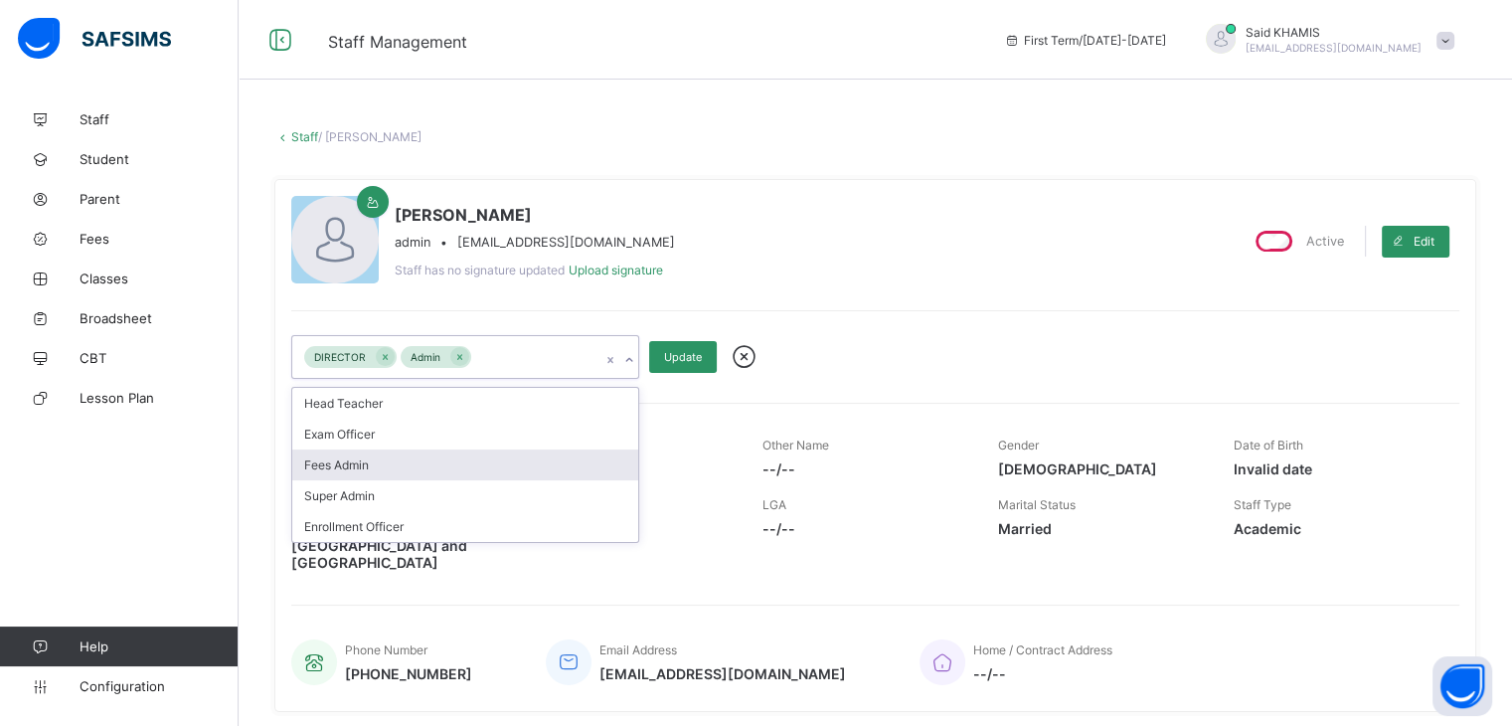
click at [585, 465] on div "Fees Admin" at bounding box center [465, 464] width 346 height 31
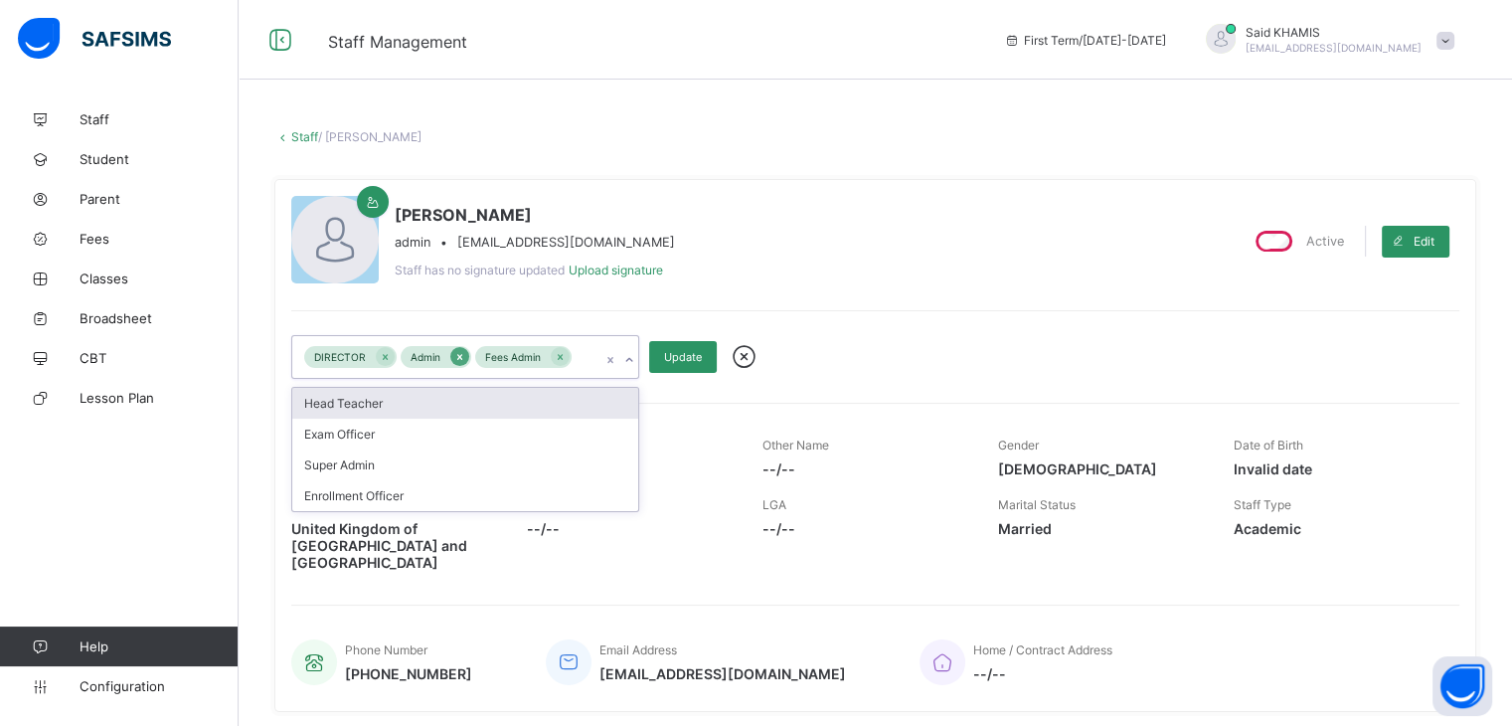
click at [451, 355] on div at bounding box center [459, 356] width 19 height 19
click at [384, 355] on icon at bounding box center [385, 357] width 11 height 14
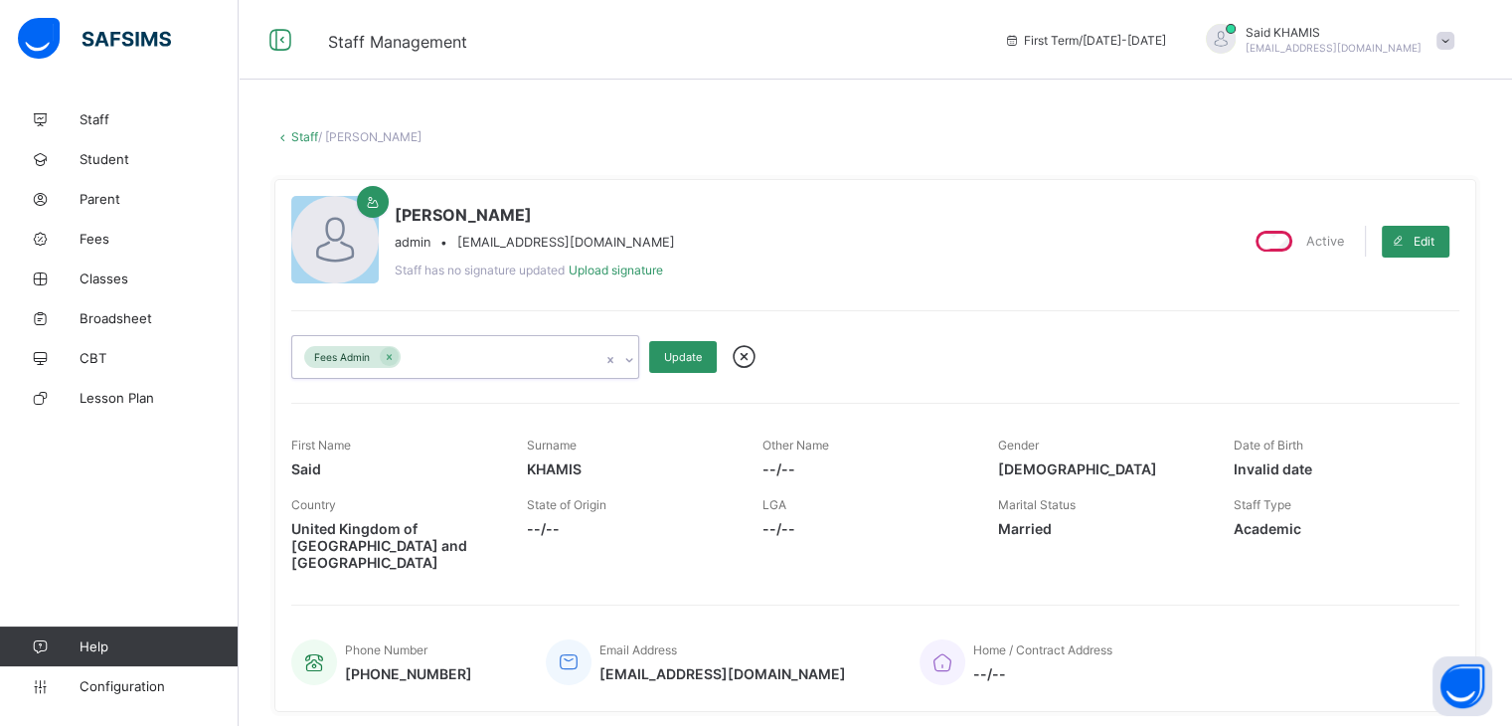
click at [627, 359] on icon at bounding box center [628, 360] width 7 height 4
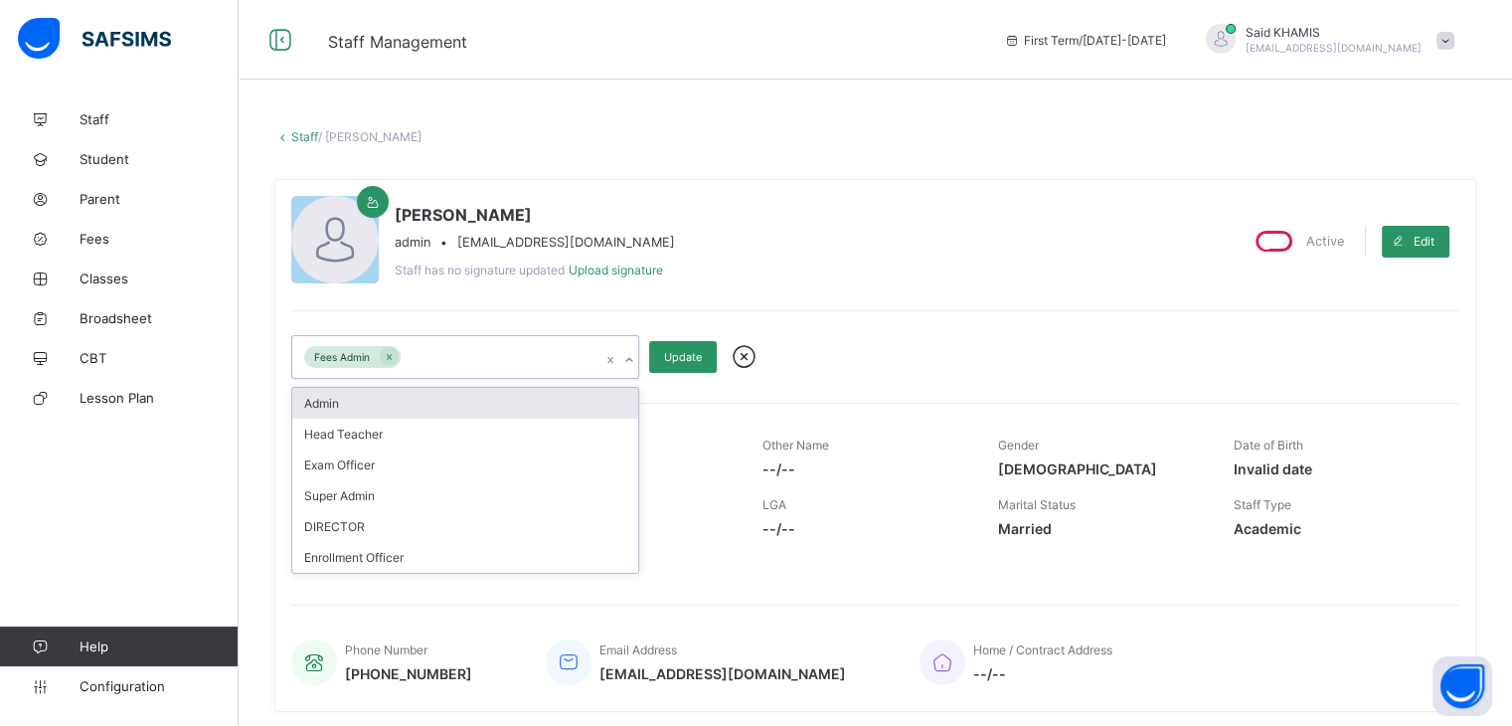
click at [630, 363] on icon at bounding box center [629, 360] width 12 height 20
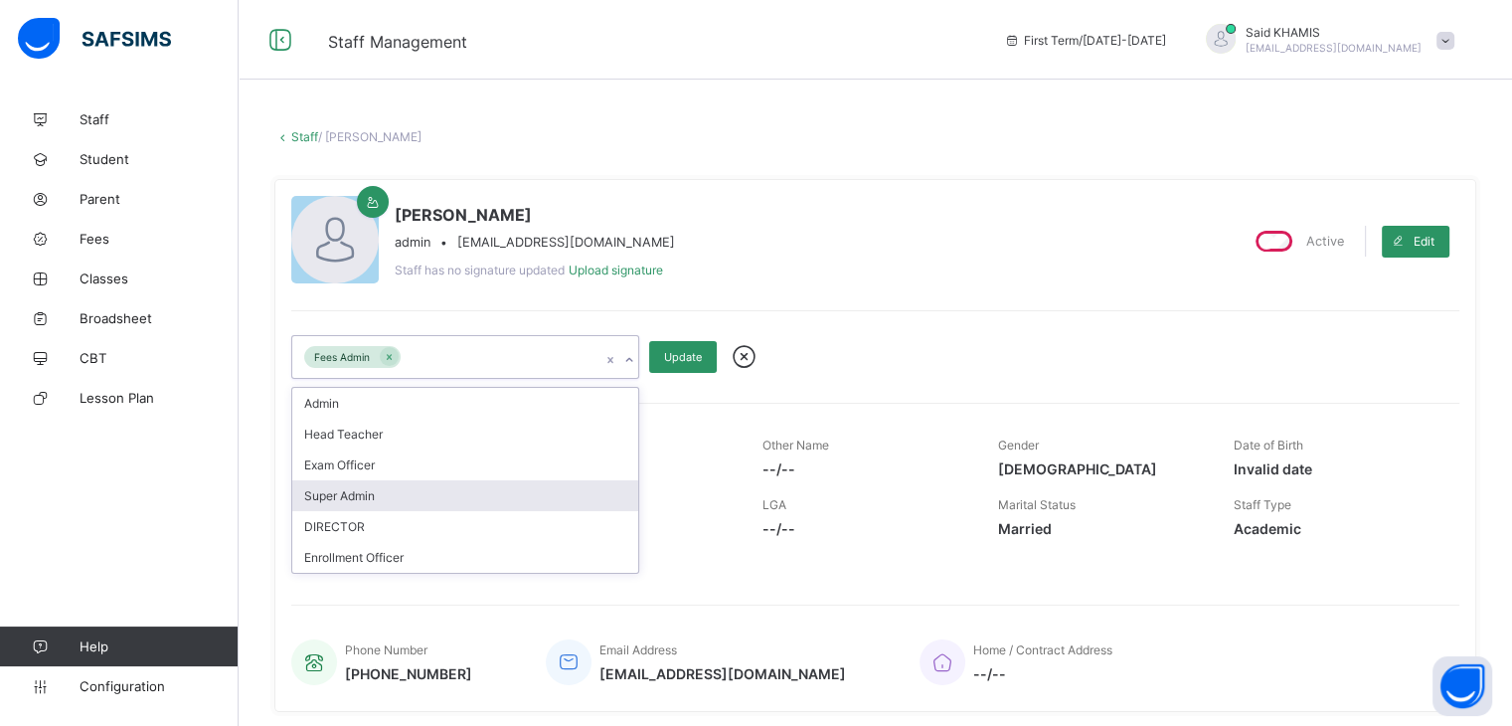
click at [521, 494] on div "Super Admin" at bounding box center [465, 495] width 346 height 31
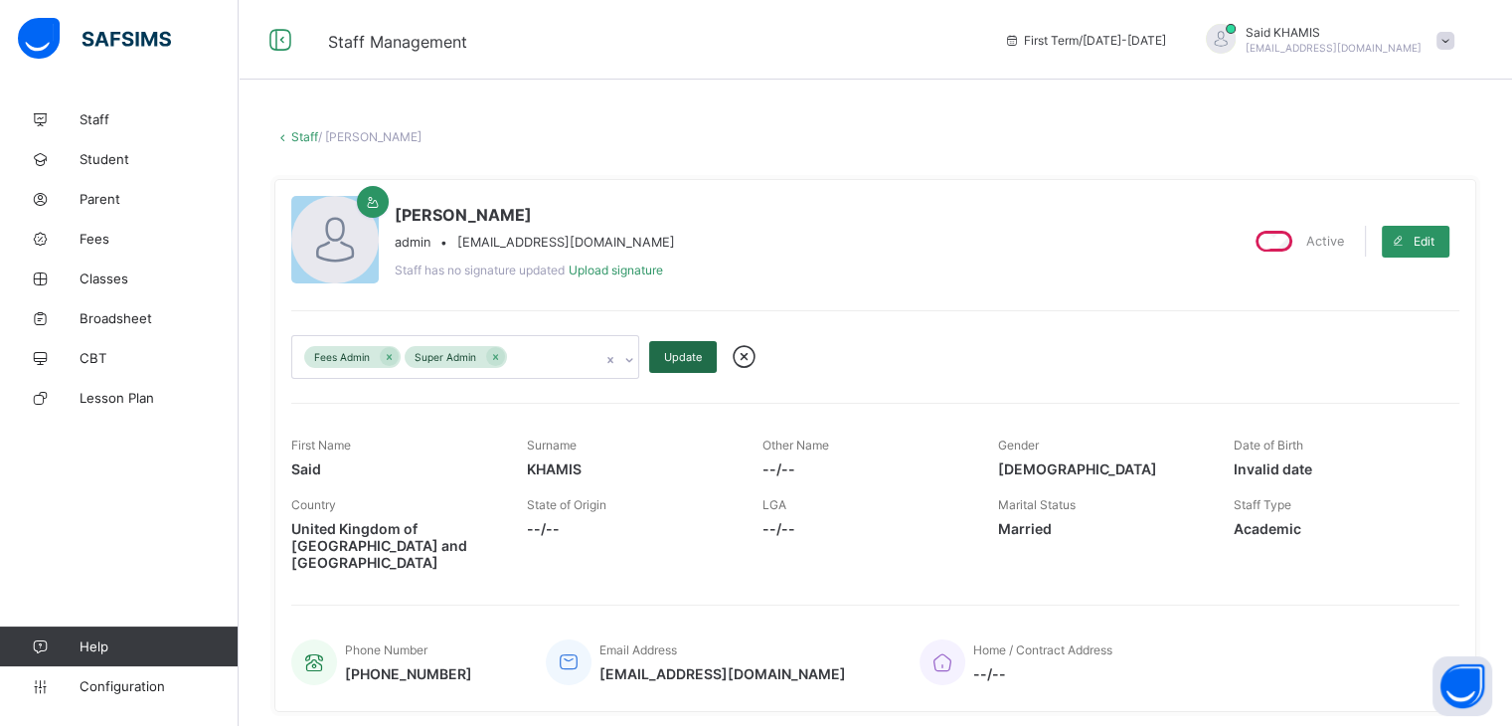
click at [696, 355] on span "Update" at bounding box center [683, 357] width 38 height 14
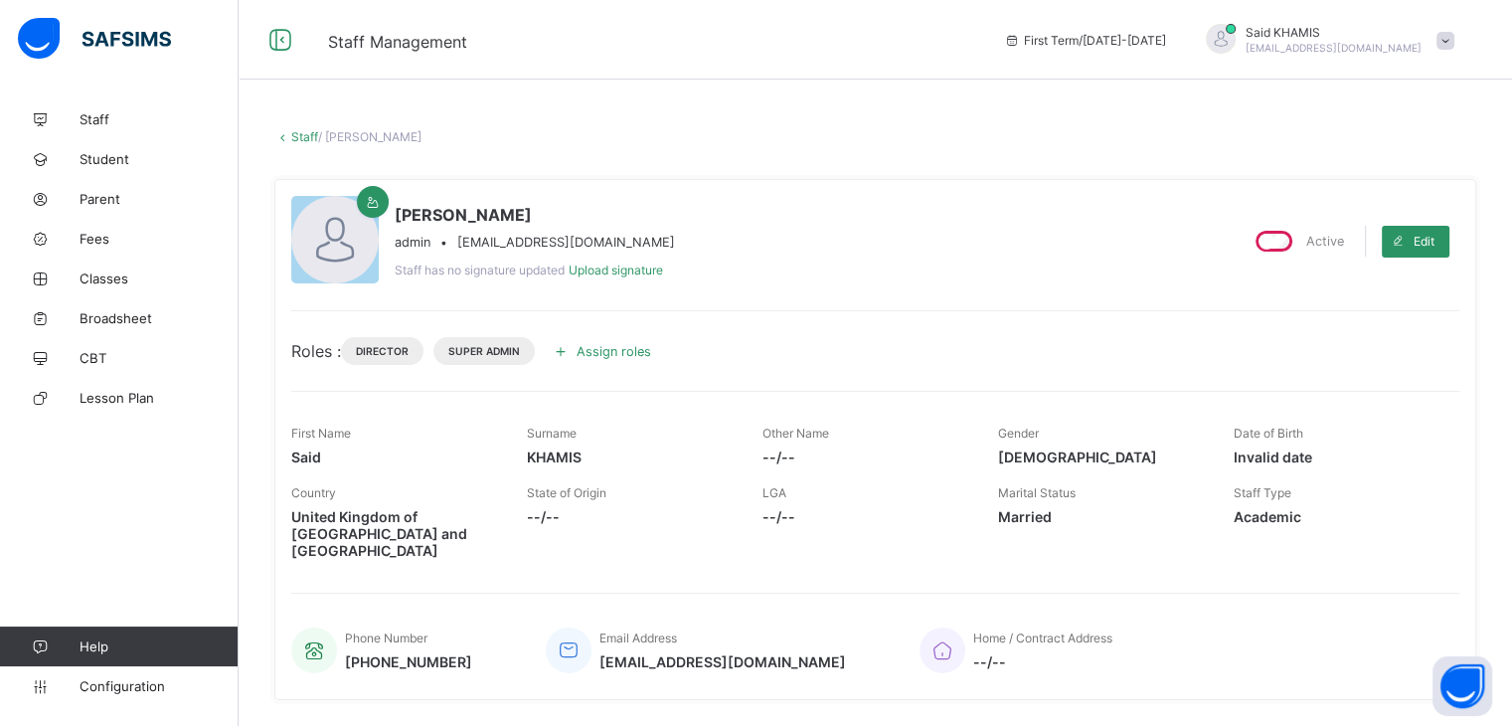
click at [1455, 37] on span at bounding box center [1446, 41] width 18 height 18
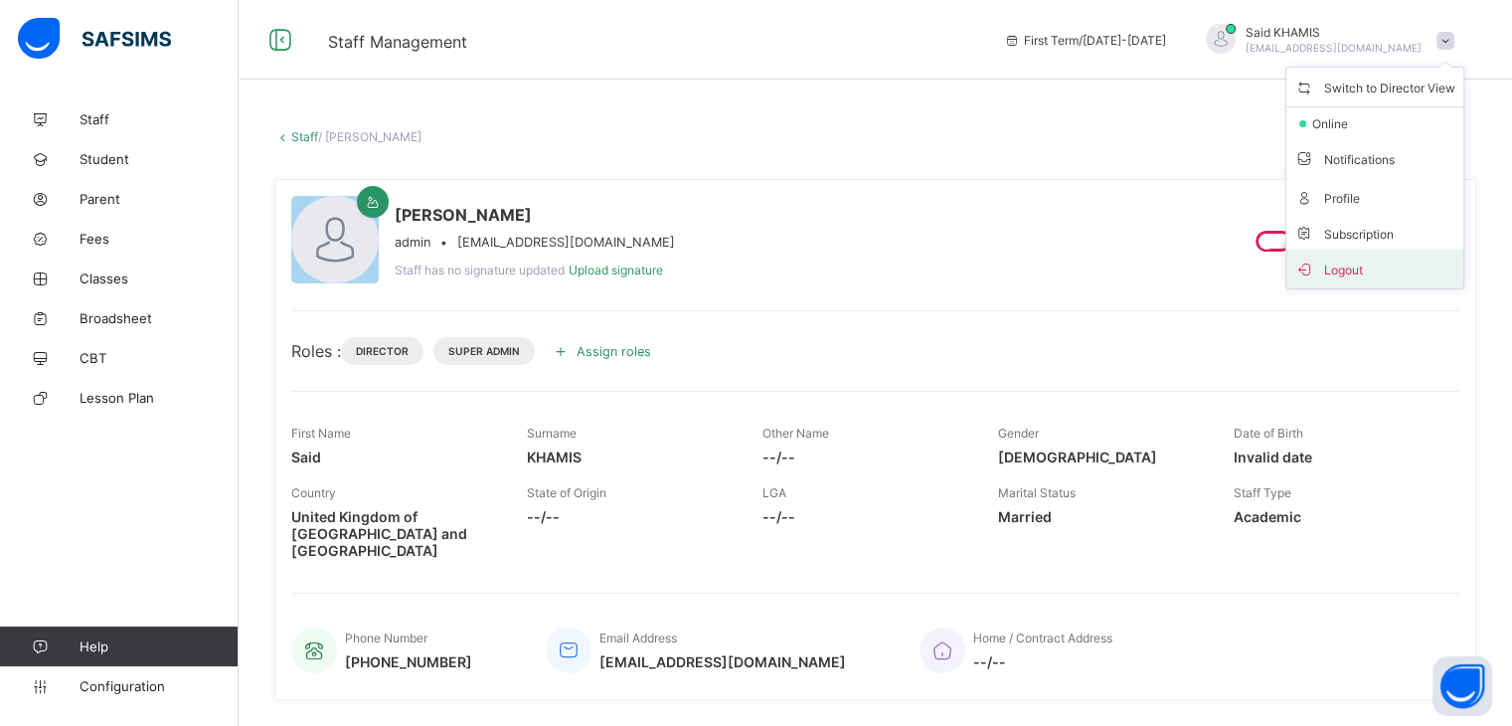
click at [1362, 268] on span "Logout" at bounding box center [1374, 269] width 161 height 23
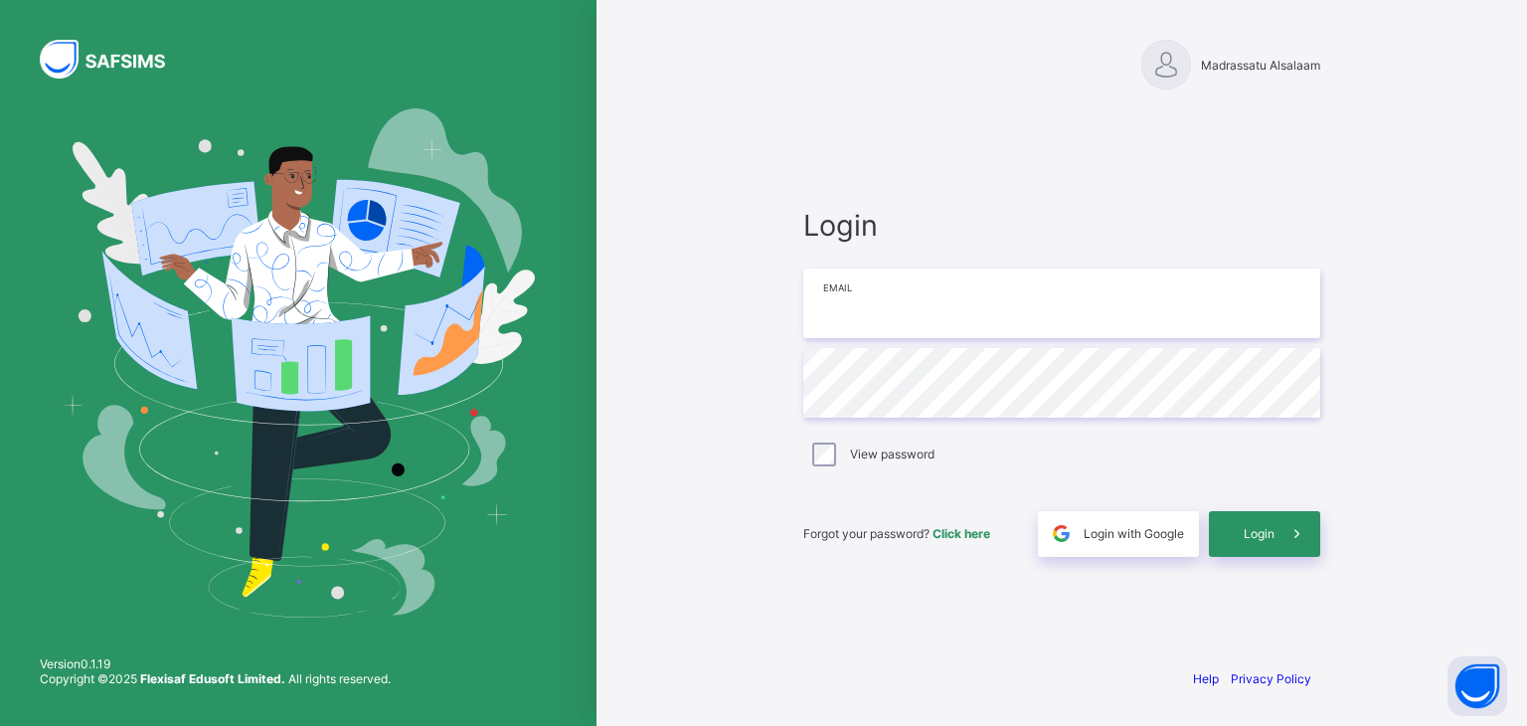
type input "**********"
click at [1290, 526] on icon at bounding box center [1297, 533] width 21 height 19
